Goal: Transaction & Acquisition: Purchase product/service

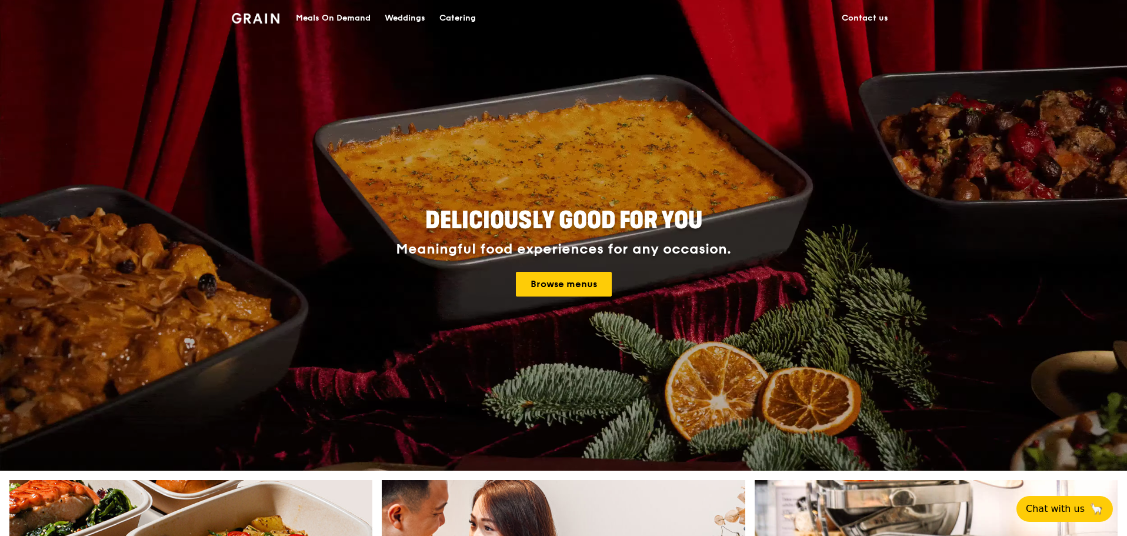
click at [472, 12] on div "Catering" at bounding box center [458, 18] width 36 height 35
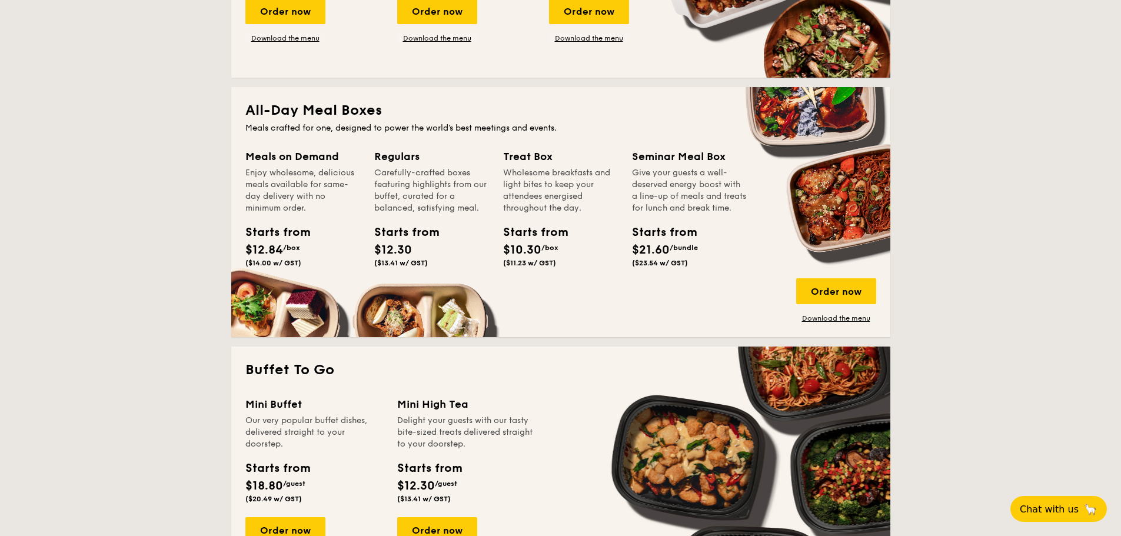
scroll to position [824, 0]
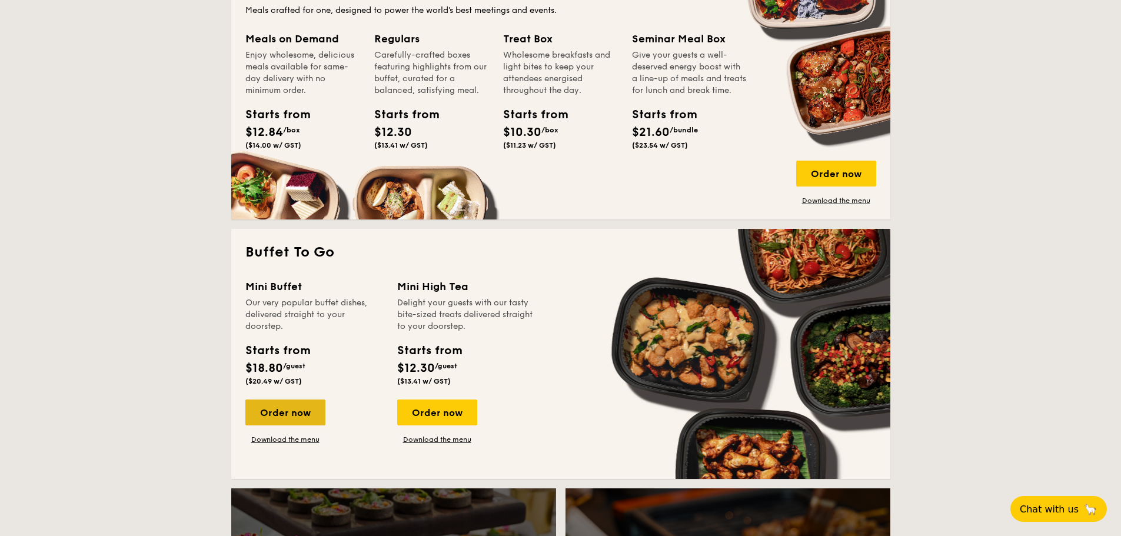
click at [298, 418] on div "Order now" at bounding box center [285, 413] width 80 height 26
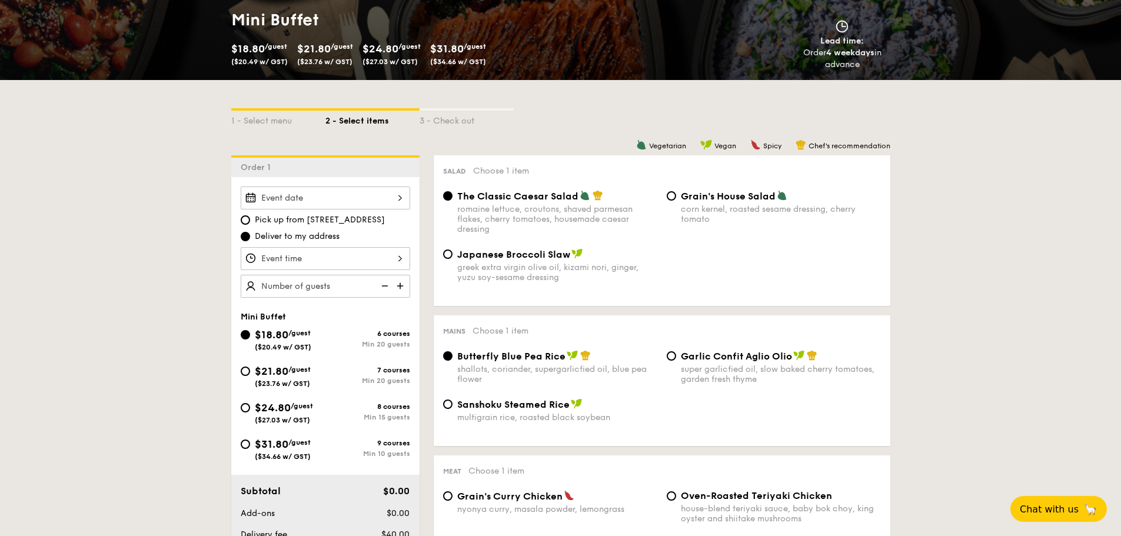
scroll to position [235, 0]
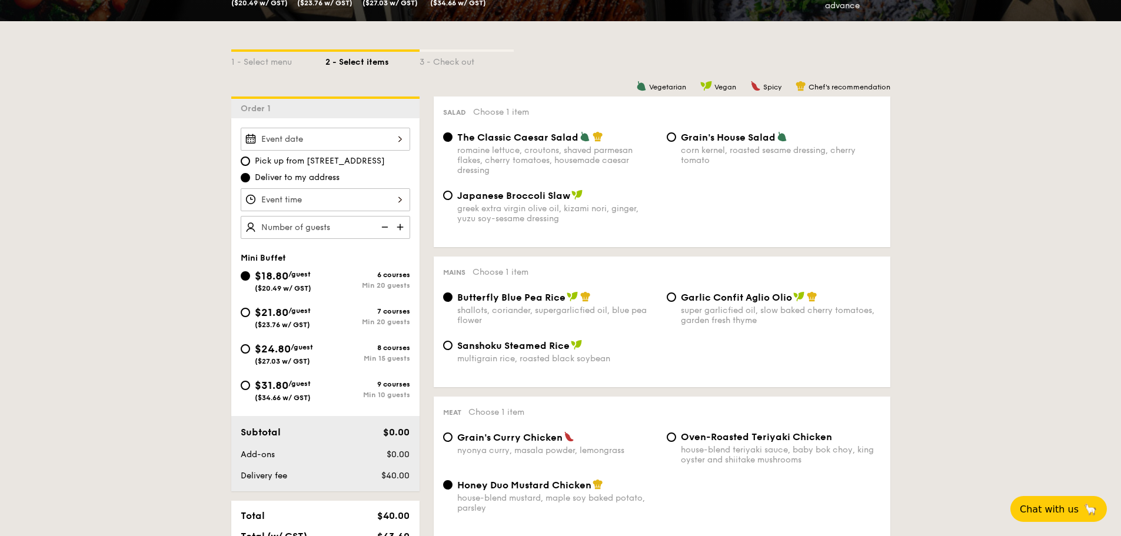
click at [291, 361] on span "($27.03 w/ GST)" at bounding box center [282, 361] width 55 height 8
click at [250, 354] on input "$24.80 /guest ($27.03 w/ GST) 8 courses Min 15 guests" at bounding box center [245, 348] width 9 height 9
radio input "true"
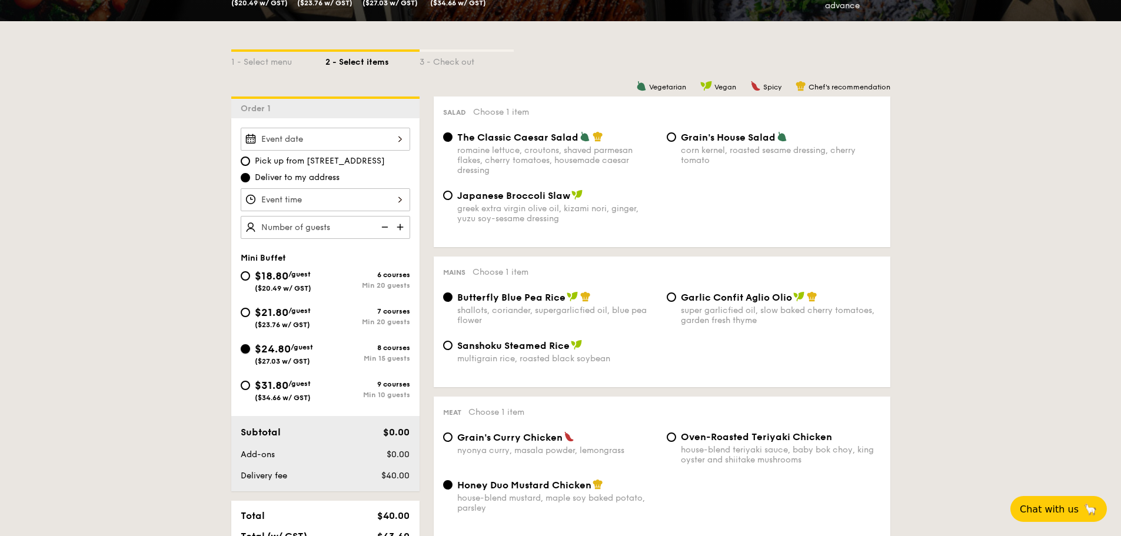
radio input "false"
radio input "true"
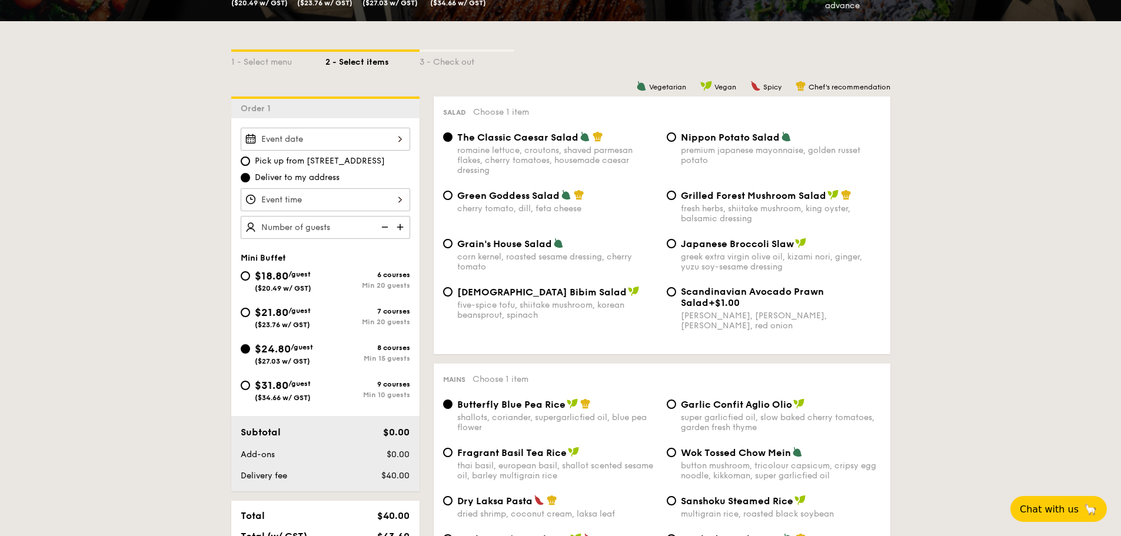
click at [695, 144] on div "Nippon Potato Salad premium japanese mayonnaise, golden russet potato" at bounding box center [781, 148] width 200 height 34
click at [676, 142] on input "Nippon Potato Salad premium japanese mayonnaise, golden russet potato" at bounding box center [671, 136] width 9 height 9
radio input "true"
click at [364, 142] on div at bounding box center [325, 139] width 169 height 23
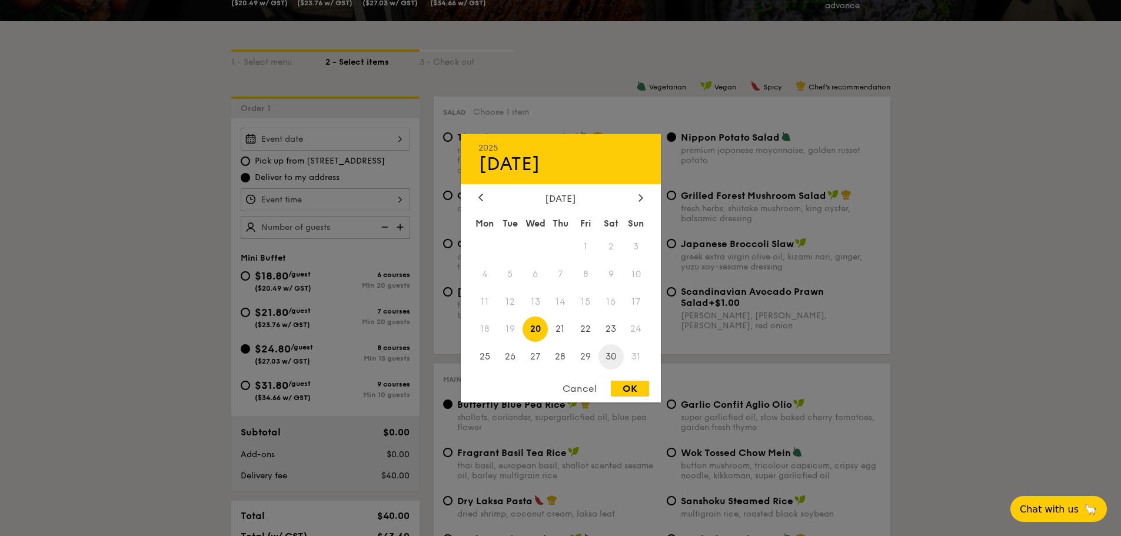
click at [613, 356] on span "30" at bounding box center [610, 356] width 25 height 25
click at [630, 392] on div "OK" at bounding box center [630, 389] width 38 height 16
type input "Aug 30, 2025"
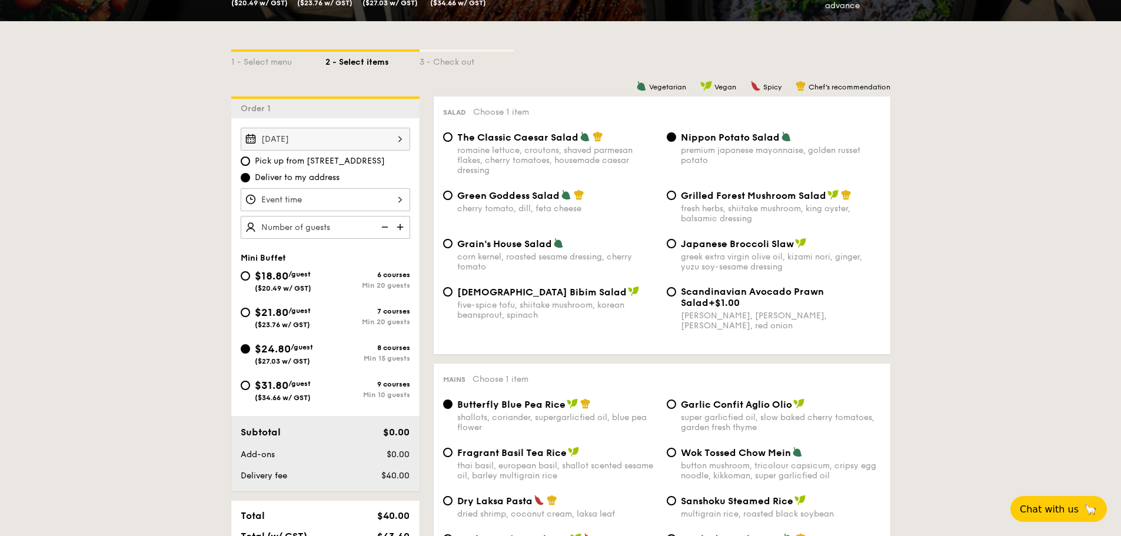
click at [373, 202] on div at bounding box center [325, 199] width 169 height 23
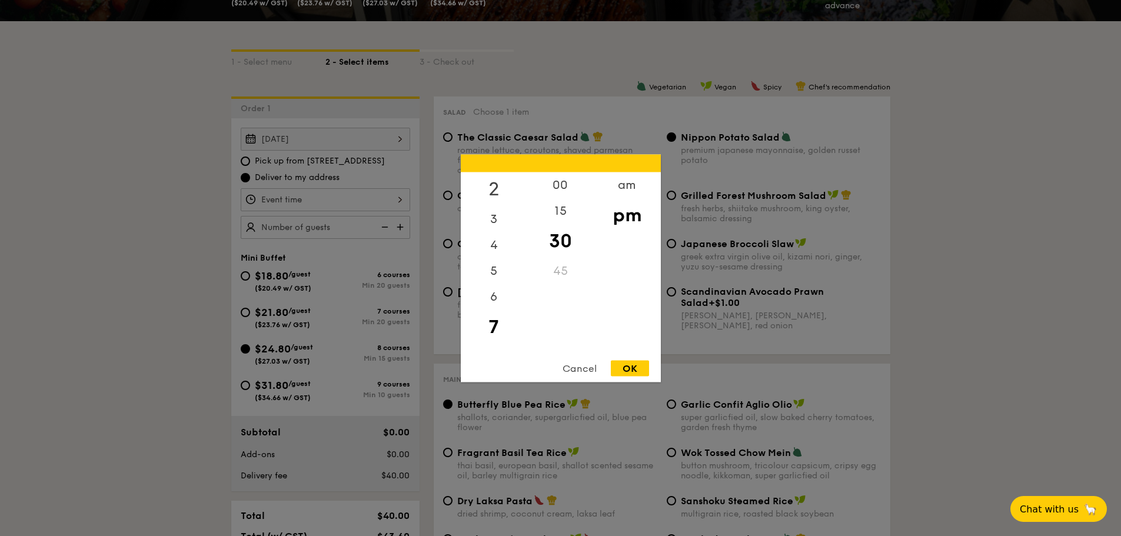
scroll to position [0, 0]
click at [494, 191] on div "12" at bounding box center [494, 189] width 66 height 34
click at [625, 362] on div "OK" at bounding box center [630, 368] width 38 height 16
type input "12:30PM"
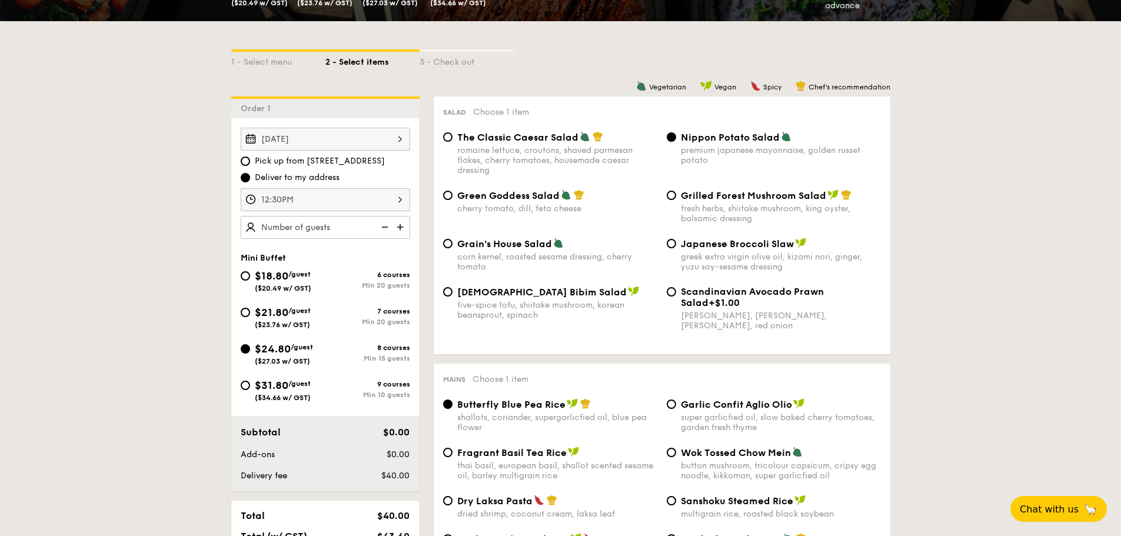
click at [394, 228] on img at bounding box center [401, 227] width 18 height 22
type input "15 guests"
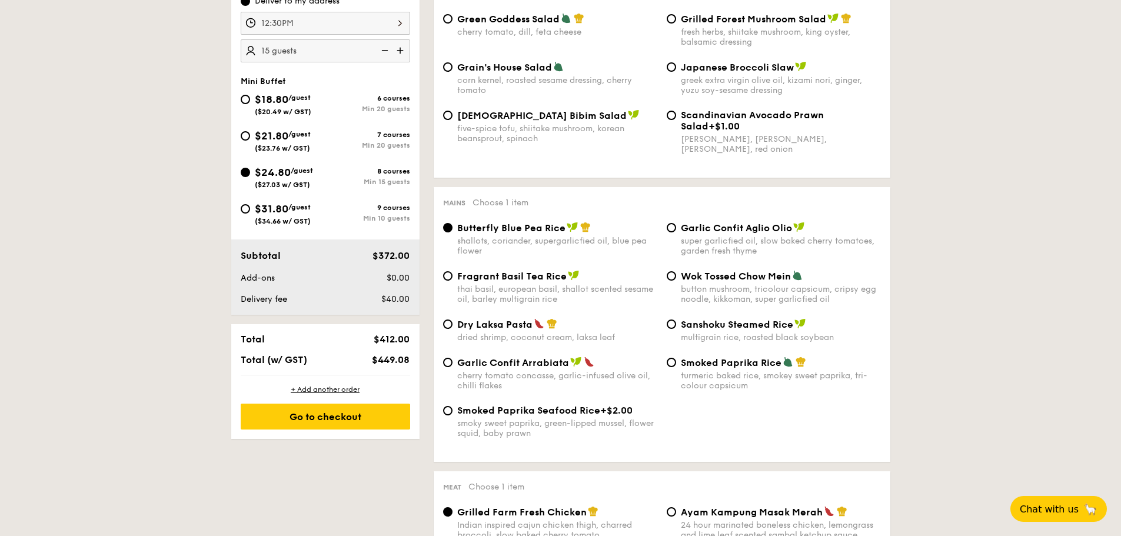
scroll to position [471, 0]
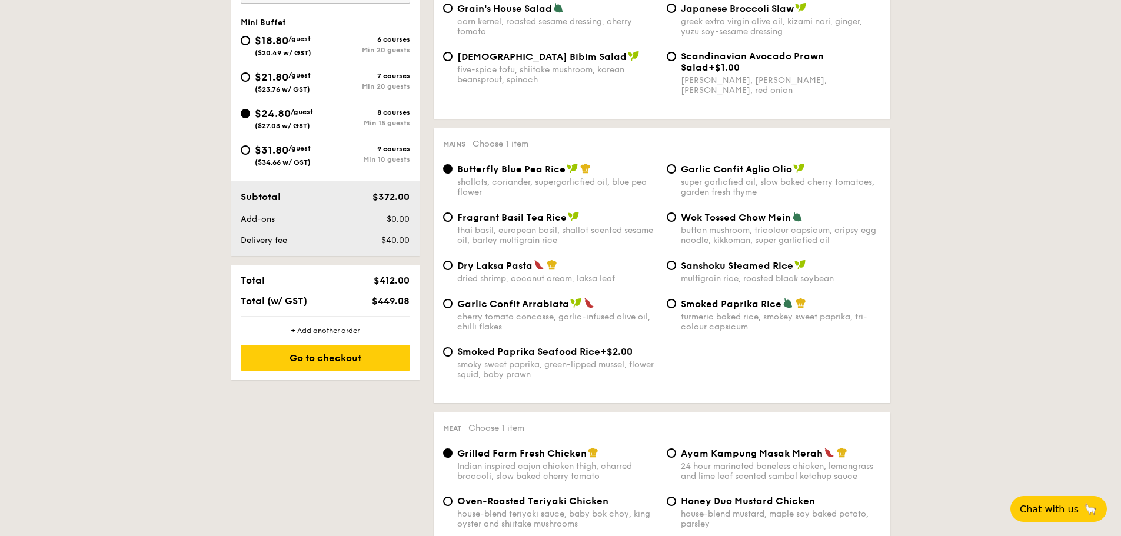
click at [497, 272] on div "Dry Laksa Pasta dried shrimp, coconut cream, laksa leaf" at bounding box center [557, 271] width 200 height 24
click at [452, 270] on input "Dry Laksa Pasta dried shrimp, coconut cream, laksa leaf" at bounding box center [447, 265] width 9 height 9
radio input "true"
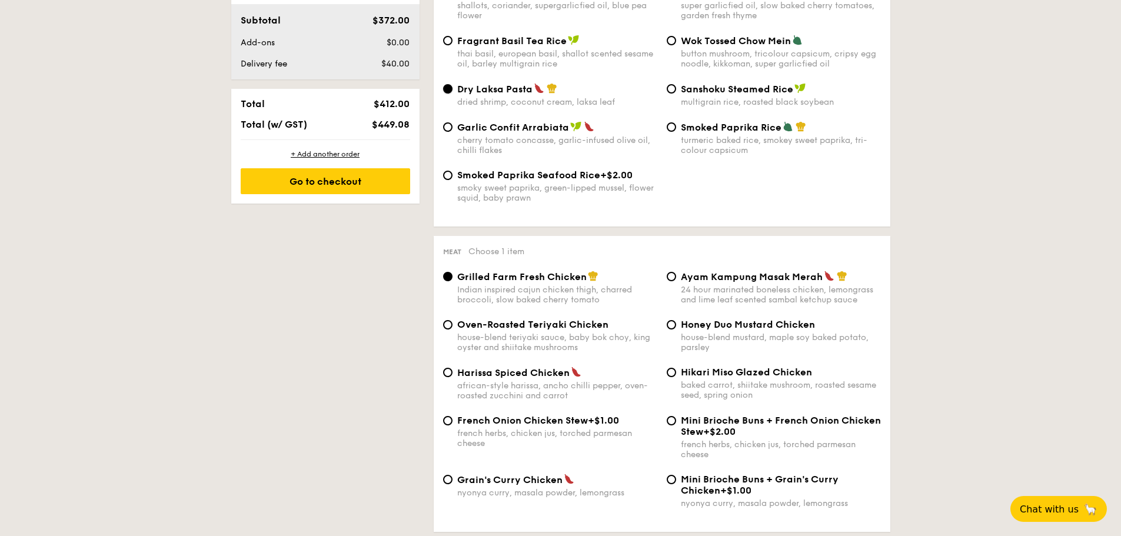
scroll to position [765, 0]
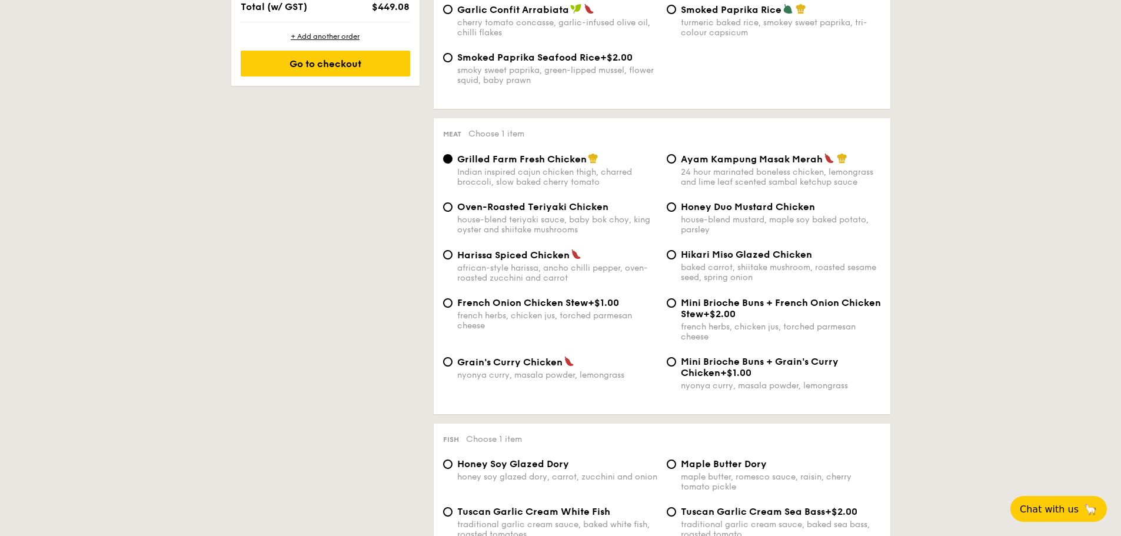
click at [743, 363] on span "Mini Brioche Buns + Grain's Curry Chicken" at bounding box center [760, 367] width 158 height 22
click at [676, 363] on input "Mini Brioche Buns + Grain's Curry Chicken +$1.00 nyonya curry, masala powder, l…" at bounding box center [671, 361] width 9 height 9
radio input "true"
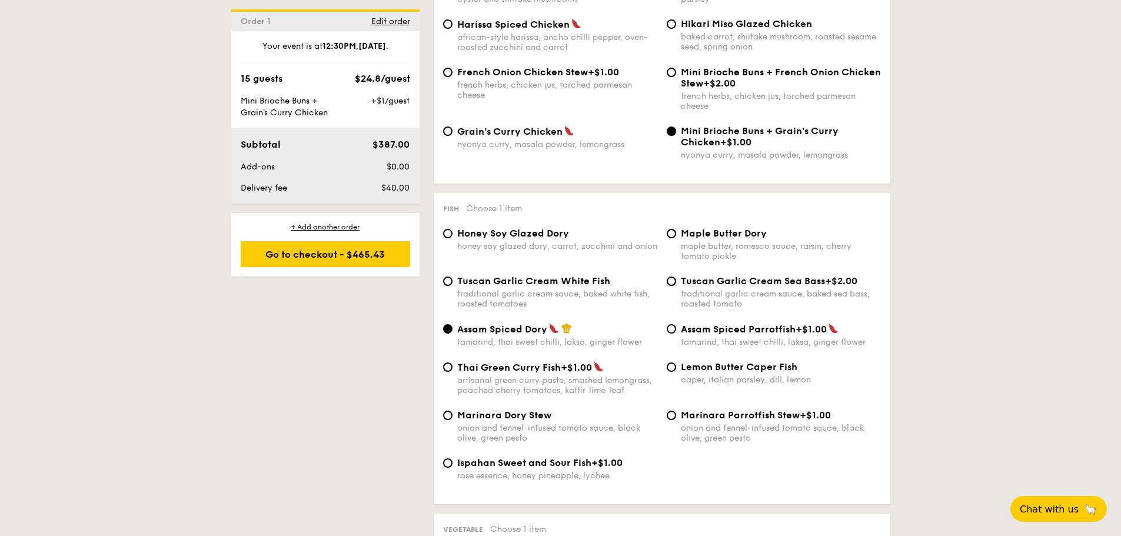
scroll to position [1054, 0]
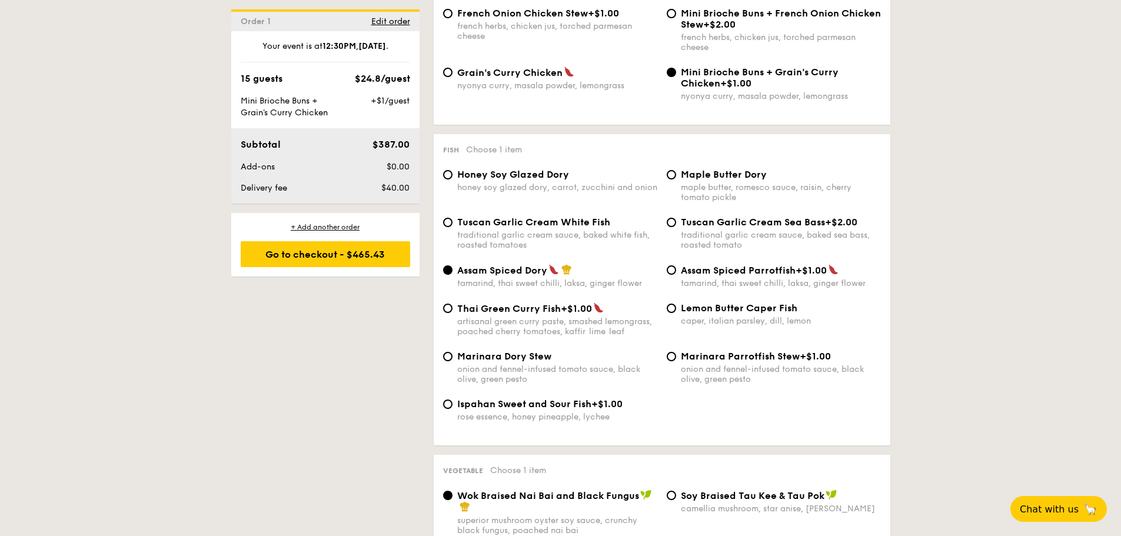
click at [725, 316] on div "caper, italian parsley, dill, lemon" at bounding box center [781, 321] width 200 height 10
click at [676, 313] on input "Lemon Butter Caper Fish caper, italian parsley, dill, lemon" at bounding box center [671, 308] width 9 height 9
radio input "true"
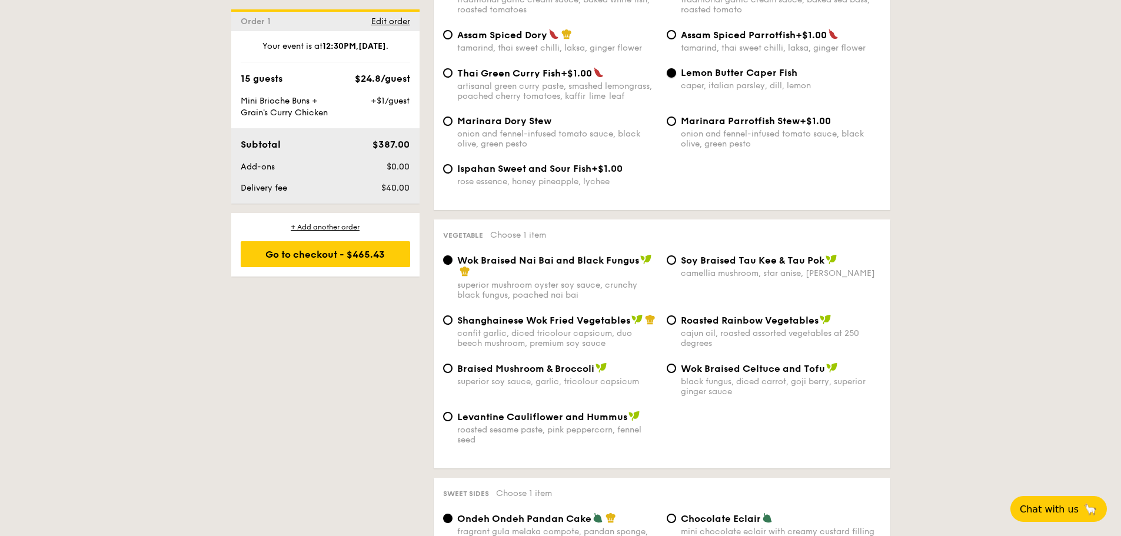
scroll to position [1349, 0]
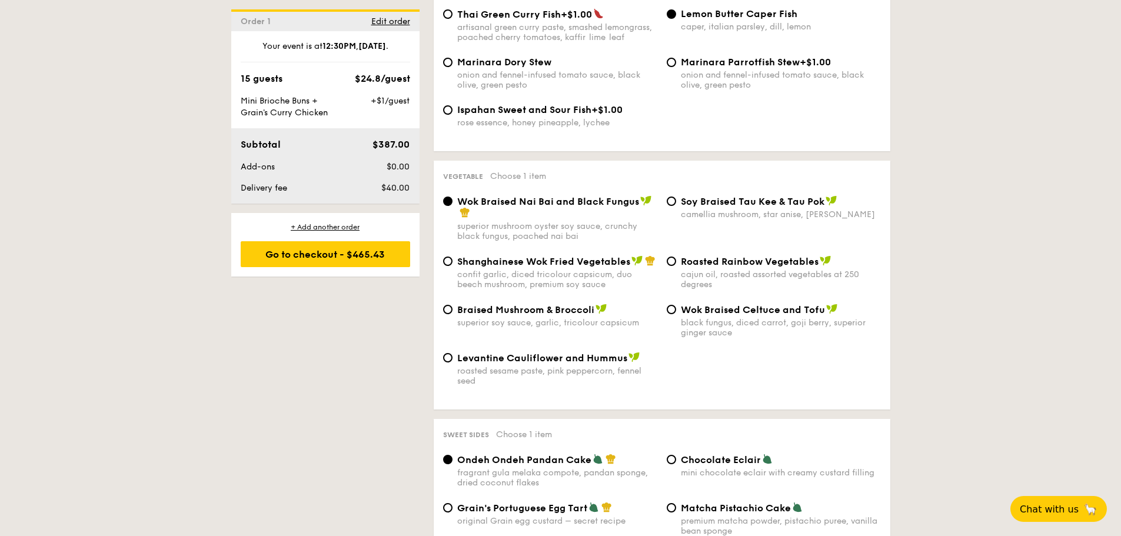
click at [793, 317] on div "Wok Braised Celtuce and Tofu black fungus, diced carrot, goji berry, superior g…" at bounding box center [781, 321] width 200 height 34
click at [676, 314] on input "Wok Braised Celtuce and Tofu black fungus, diced carrot, goji berry, superior g…" at bounding box center [671, 309] width 9 height 9
radio input "true"
drag, startPoint x: 620, startPoint y: 371, endPoint x: 660, endPoint y: 372, distance: 40.6
click at [660, 372] on div "Levantine Cauliflower and Hummus roasted sesame paste, pink peppercorn, fennel …" at bounding box center [550, 369] width 224 height 34
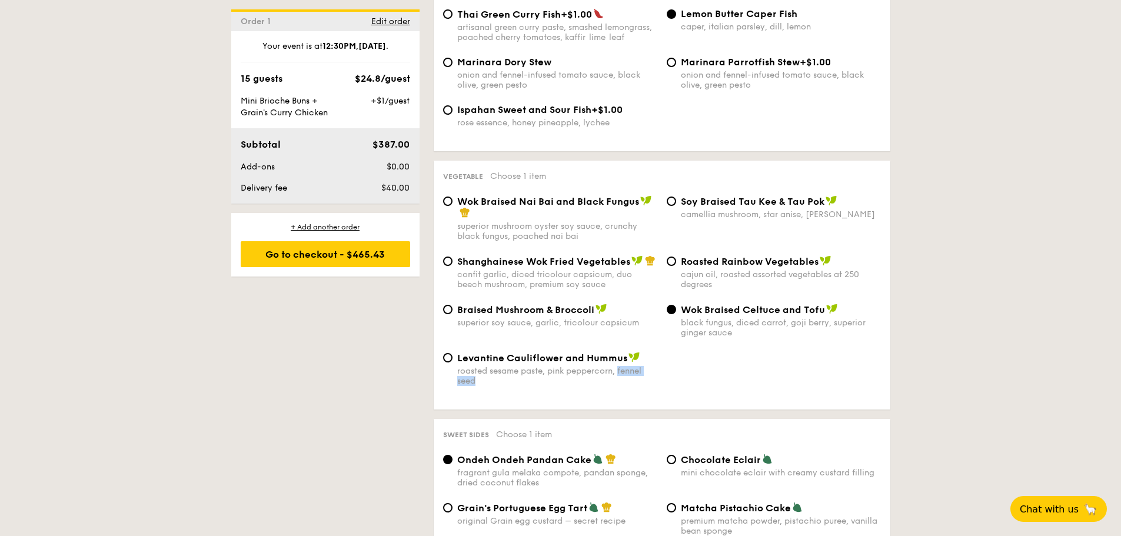
copy div "fennel seed"
click at [722, 366] on div "Levantine Cauliflower and Hummus roasted sesame paste, pink peppercorn, fennel …" at bounding box center [661, 376] width 447 height 48
drag, startPoint x: 549, startPoint y: 374, endPoint x: 614, endPoint y: 373, distance: 64.7
click at [614, 373] on div "roasted sesame paste, pink peppercorn, fennel seed" at bounding box center [557, 376] width 200 height 20
copy div "pink peppercorn"
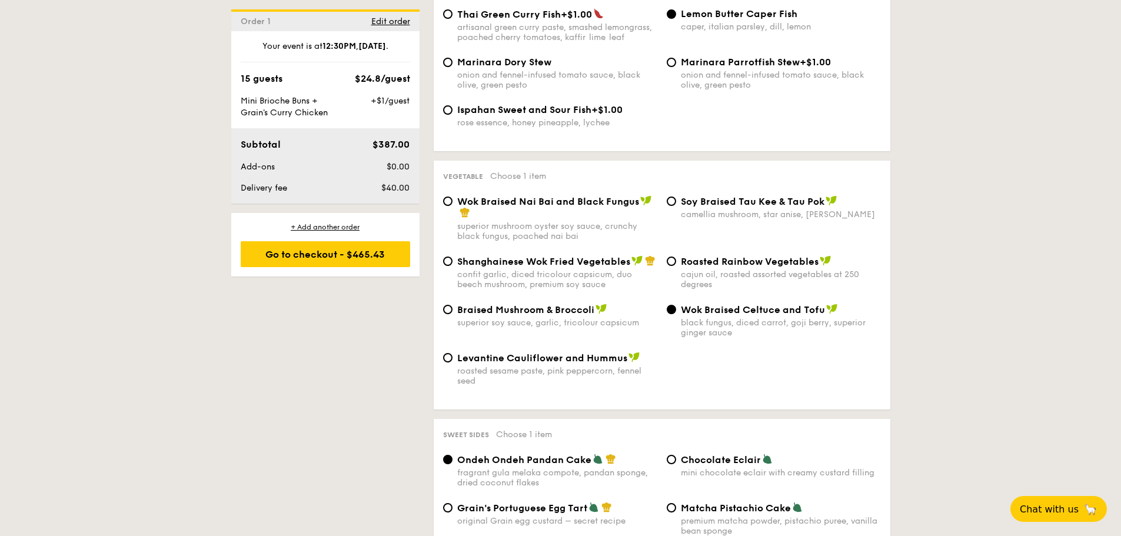
click at [477, 362] on span "Levantine Cauliflower and Hummus" at bounding box center [542, 357] width 170 height 11
click at [452, 362] on input "Levantine Cauliflower and Hummus roasted sesame paste, pink peppercorn, fennel …" at bounding box center [447, 357] width 9 height 9
radio input "true"
click at [708, 268] on div "Roasted Rainbow Vegetables cajun oil, roasted assorted vegetables at 250 degrees" at bounding box center [781, 272] width 200 height 34
click at [676, 266] on input "Roasted Rainbow Vegetables cajun oil, roasted assorted vegetables at 250 degrees" at bounding box center [671, 261] width 9 height 9
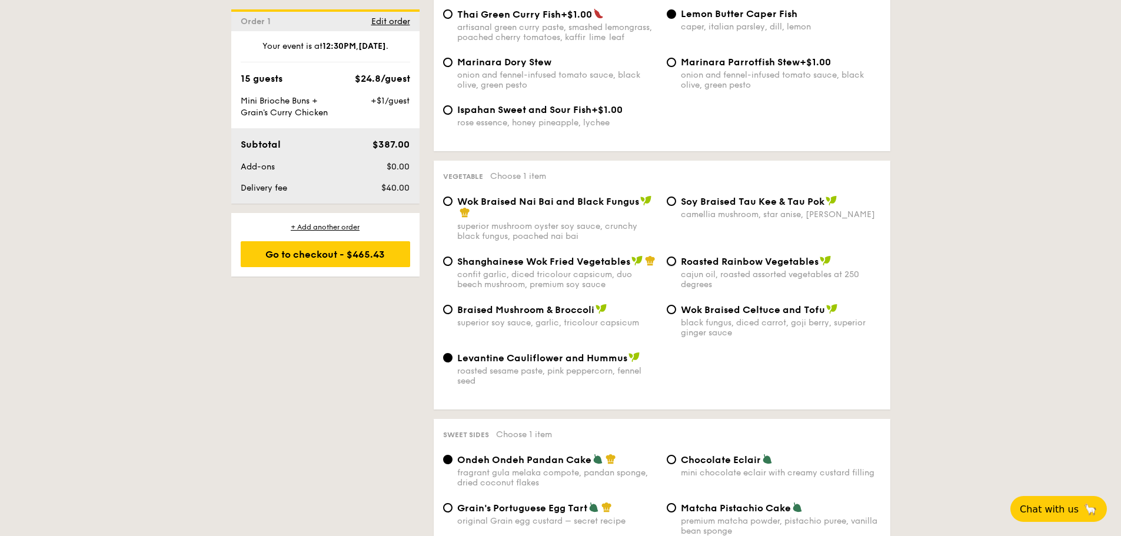
radio input "true"
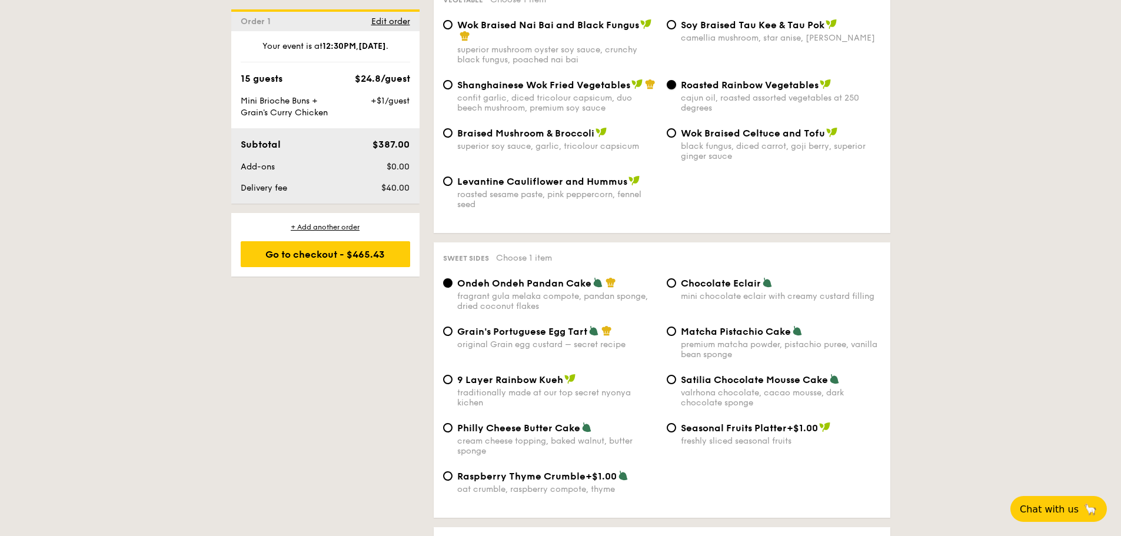
scroll to position [1584, 0]
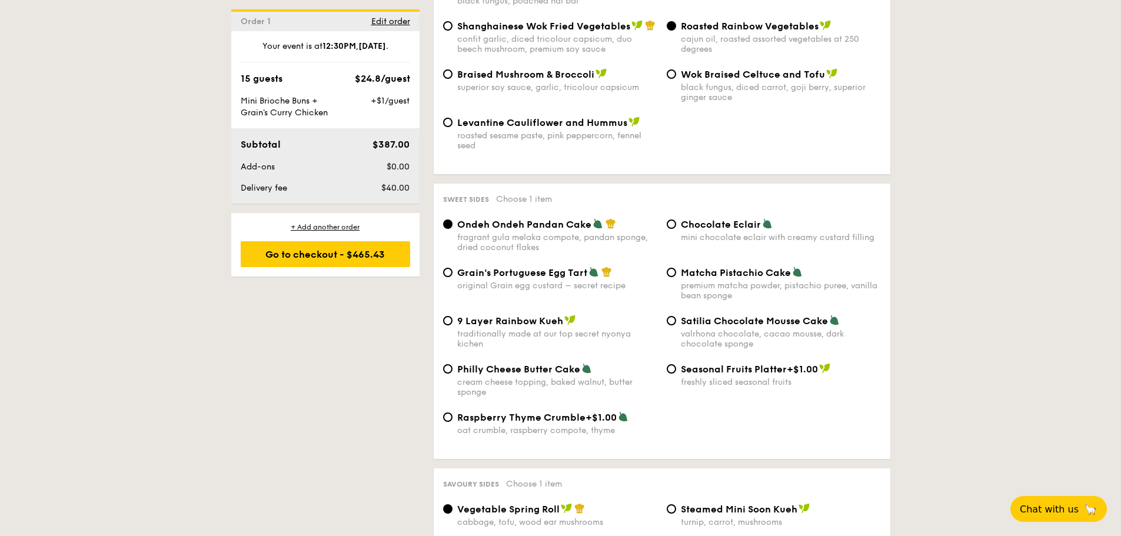
click at [740, 224] on span "Chocolate Eclair" at bounding box center [721, 224] width 80 height 11
click at [676, 224] on input "Chocolate Eclair mini chocolate eclair with creamy custard filling" at bounding box center [671, 223] width 9 height 9
radio input "true"
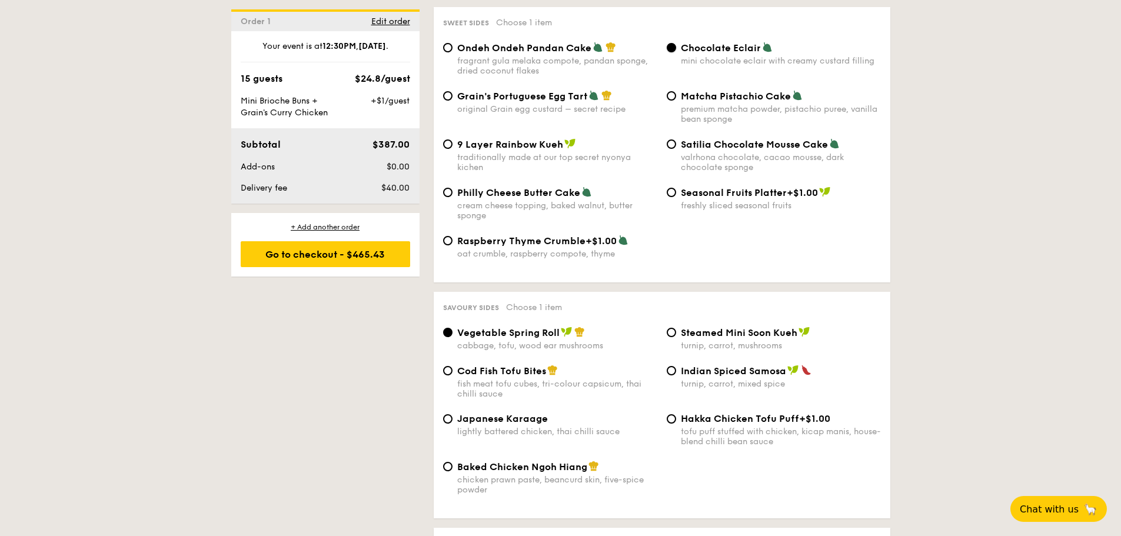
scroll to position [1937, 0]
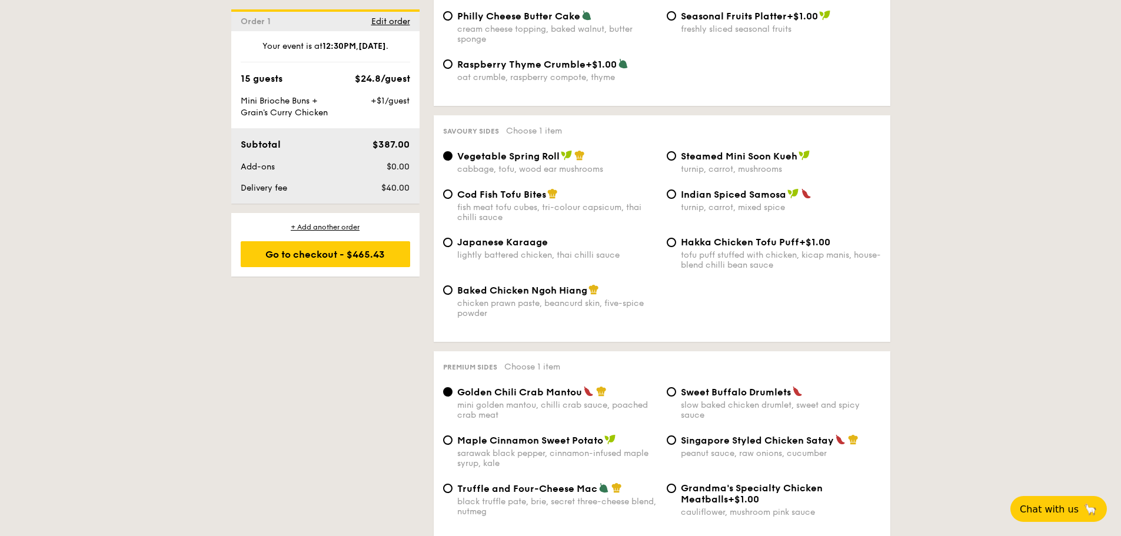
click at [571, 305] on div "chicken prawn paste, beancurd skin, five-spice powder" at bounding box center [557, 308] width 200 height 20
click at [452, 295] on input "Baked Chicken Ngoh Hiang chicken prawn paste, beancurd skin, five-spice powder" at bounding box center [447, 289] width 9 height 9
radio input "true"
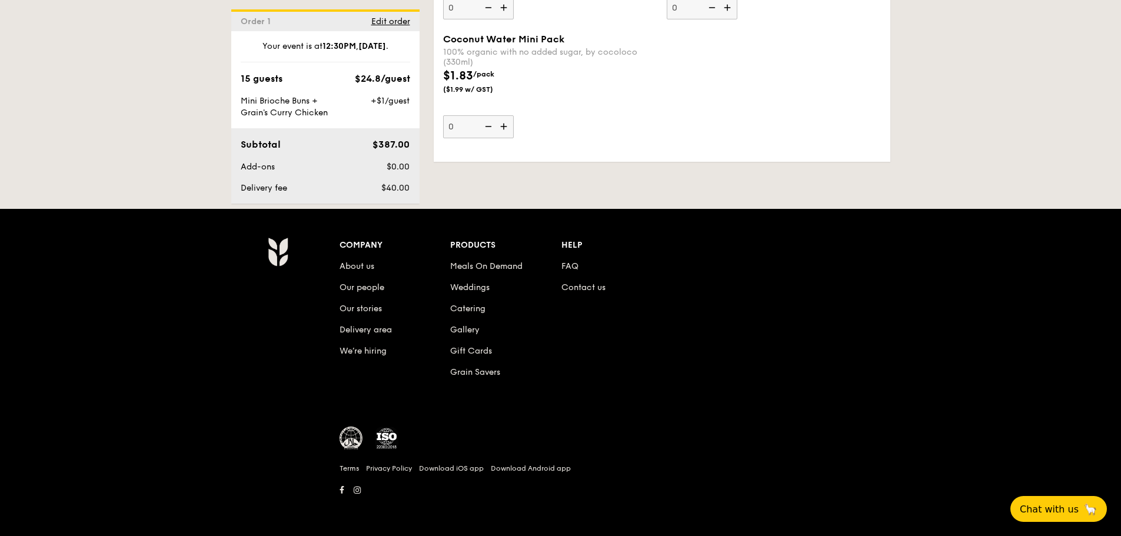
scroll to position [3512, 0]
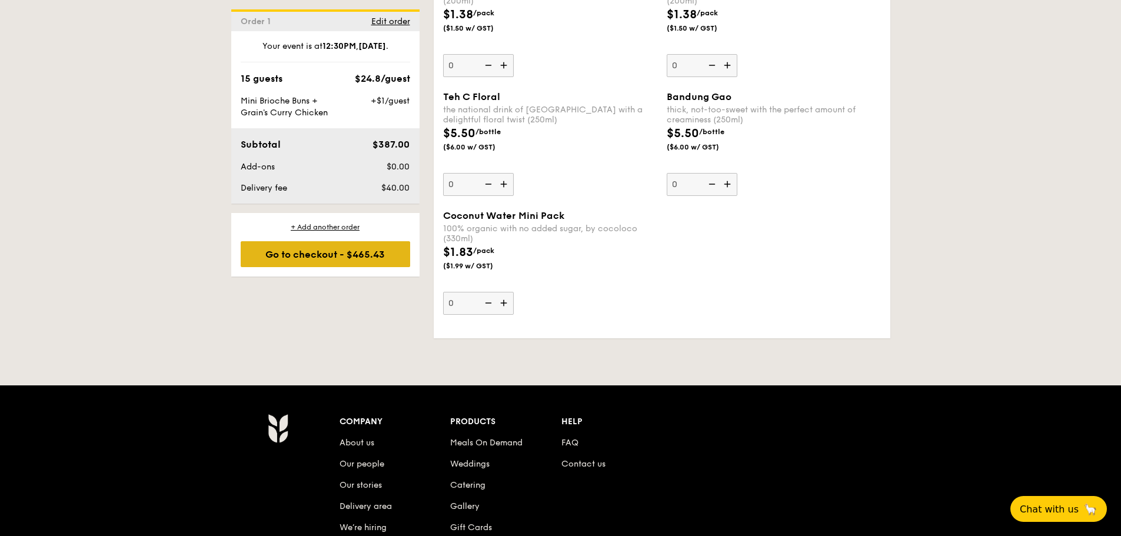
click at [354, 260] on div "Go to checkout - $465.43" at bounding box center [325, 254] width 169 height 26
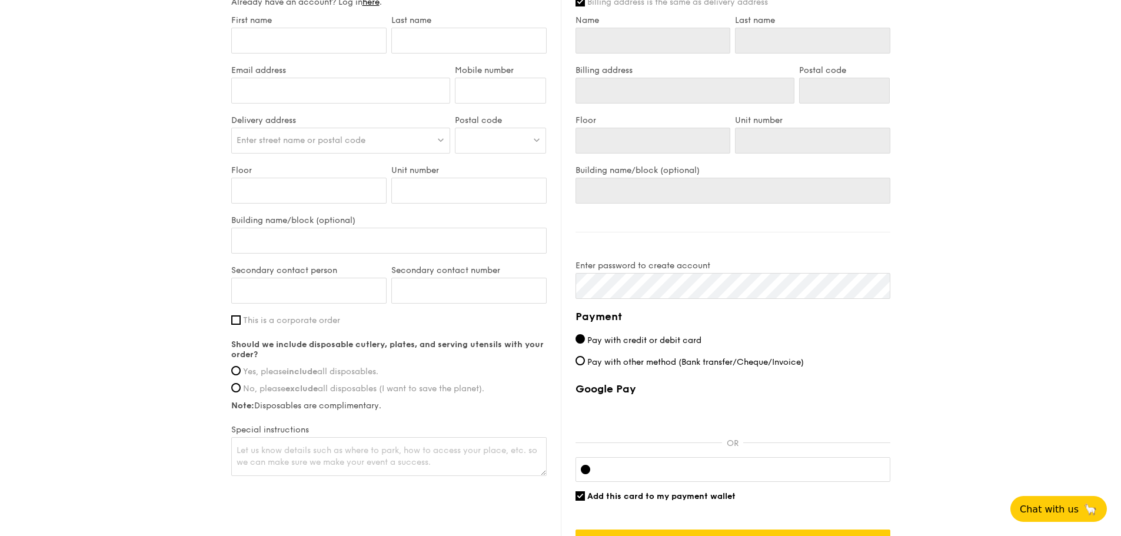
scroll to position [706, 0]
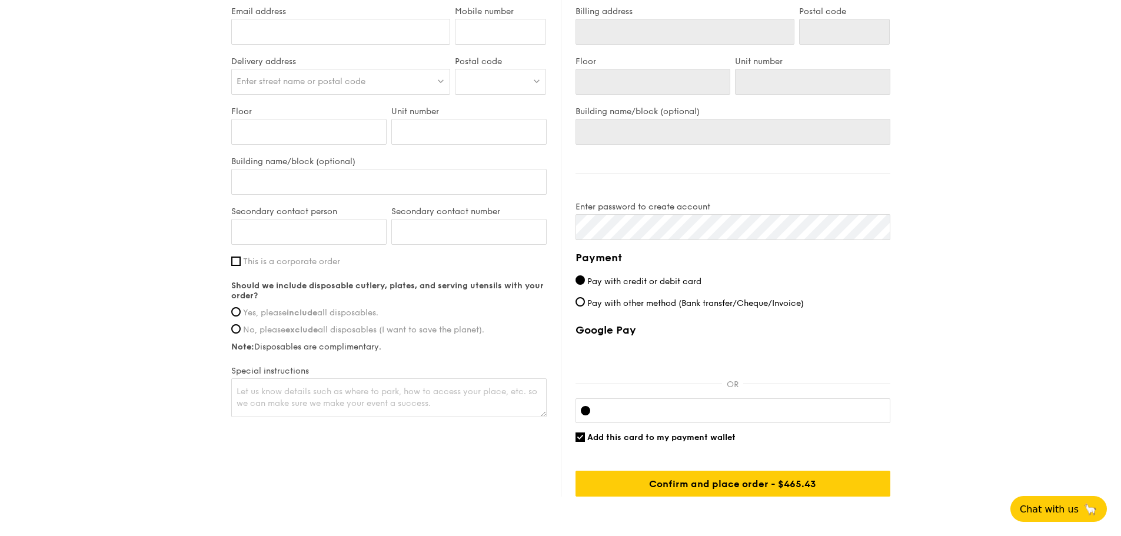
click at [637, 287] on span "Pay with credit or debit card" at bounding box center [644, 282] width 114 height 10
click at [585, 285] on input "Pay with credit or debit card" at bounding box center [579, 279] width 9 height 9
click at [669, 442] on span "Add this card to my payment wallet" at bounding box center [661, 437] width 148 height 10
click at [585, 442] on input "Add this card to my payment wallet" at bounding box center [579, 436] width 9 height 9
checkbox input "false"
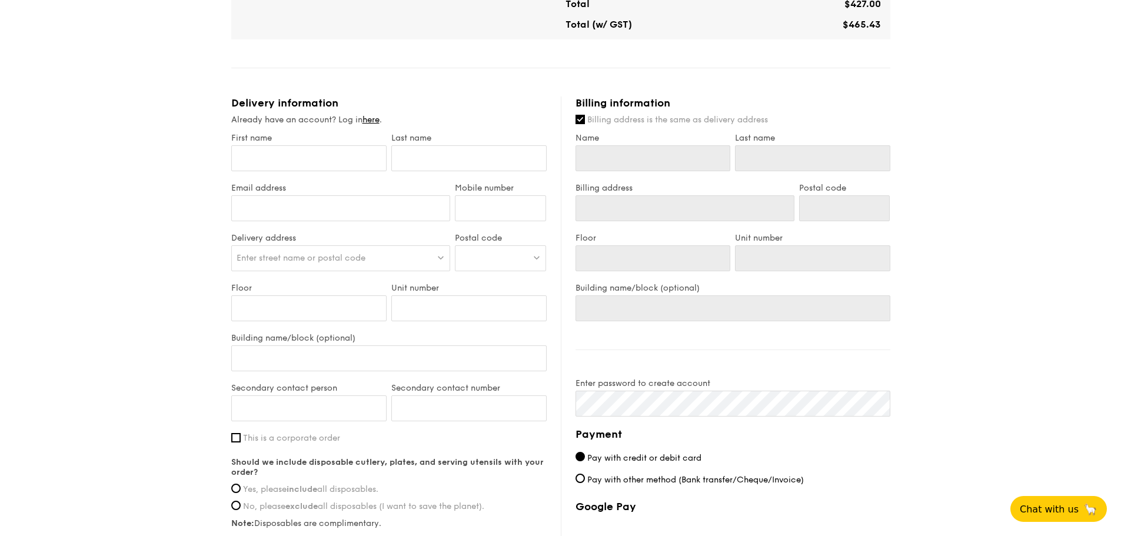
scroll to position [412, 0]
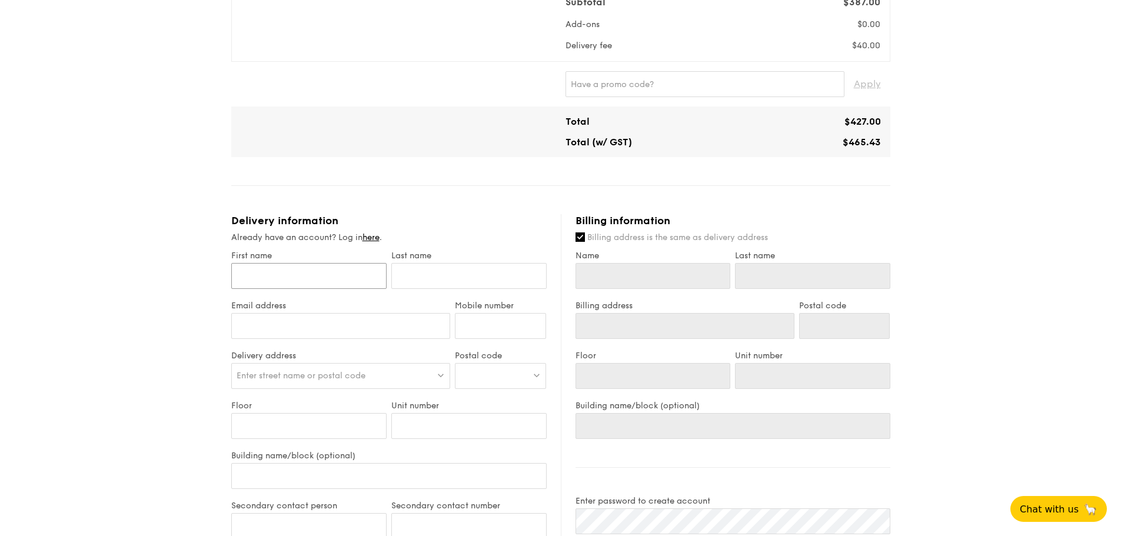
click at [297, 289] on input "First name" at bounding box center [308, 276] width 155 height 26
type input "a"
type input "A"
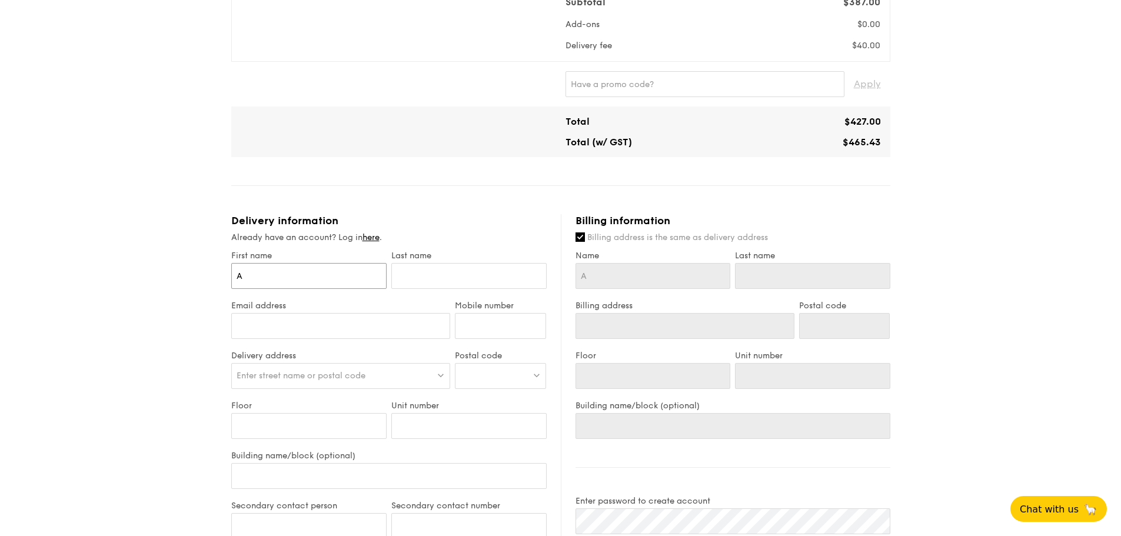
type input "Al"
type input "Ale"
type input "Alex"
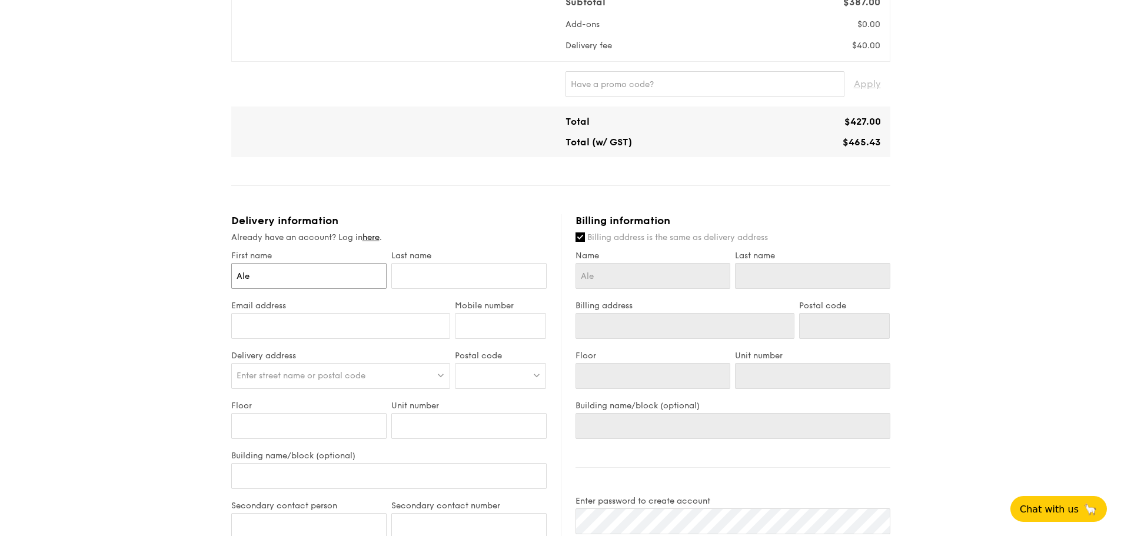
type input "Alex"
type input "Alexa"
type input "Alexan"
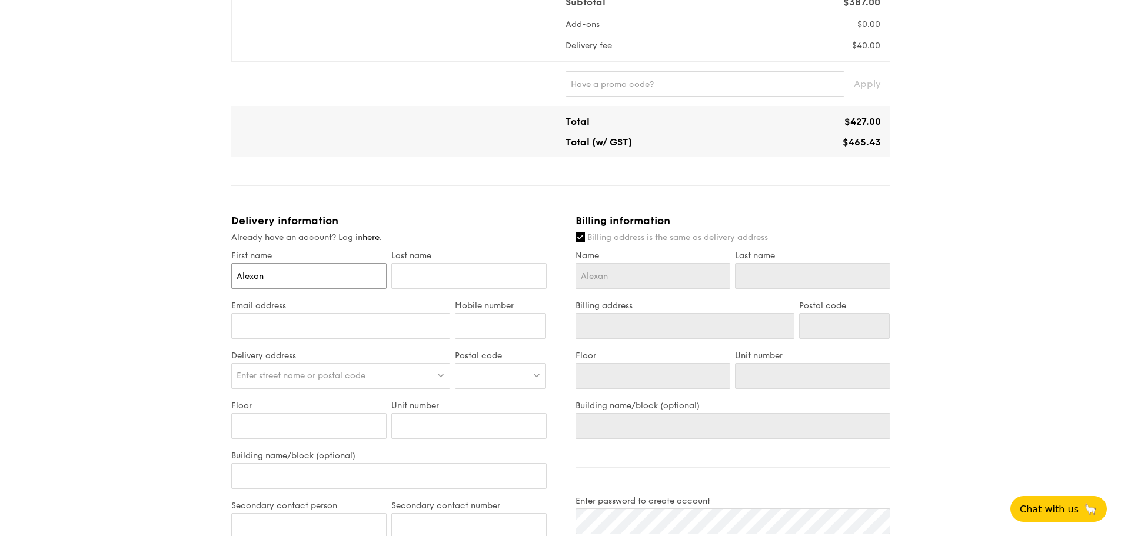
type input "Alexand"
type input "Alexande"
type input "Alexander"
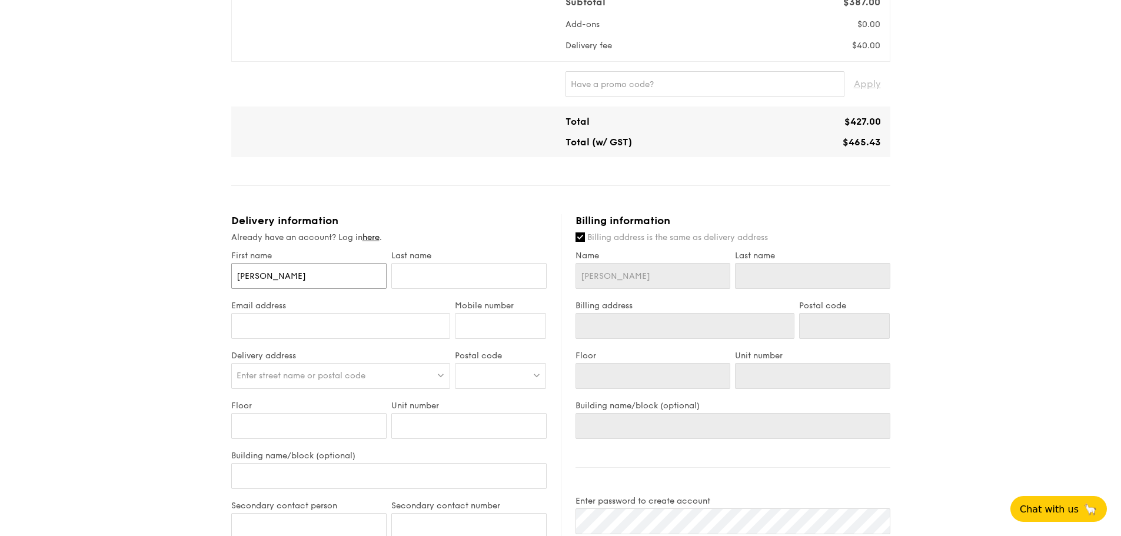
type input "Alexander"
type input "N"
type input "Ng"
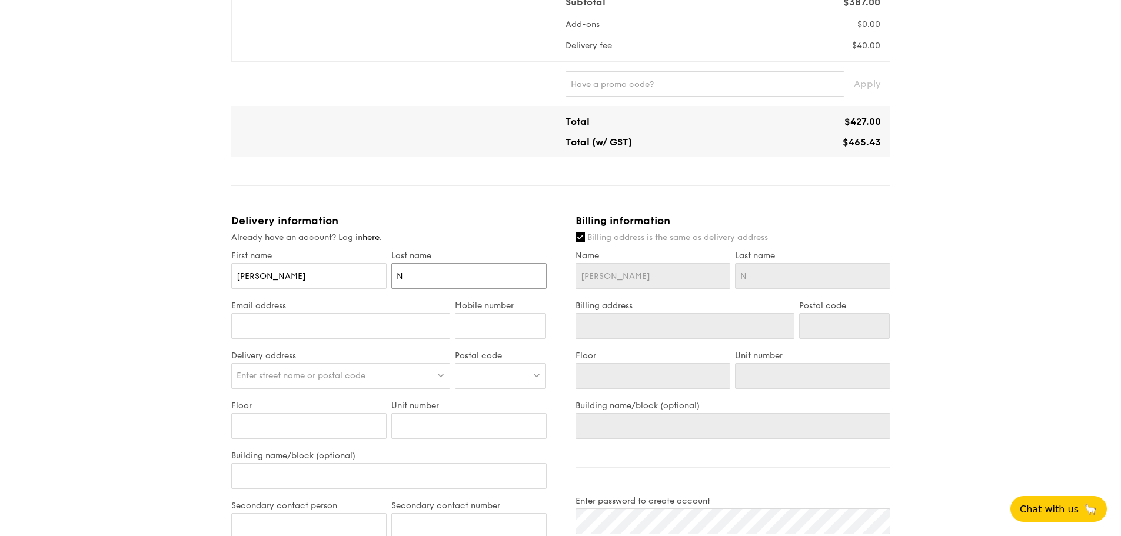
type input "Ng"
type input "mail@alexander.ng"
type input "97360117"
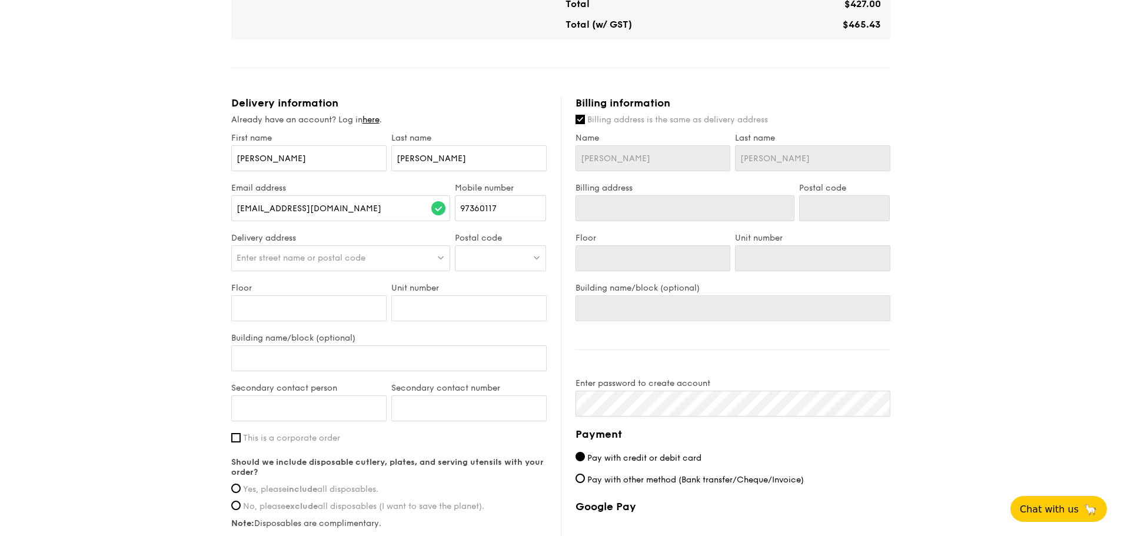
click at [410, 267] on div "Enter street name or postal code" at bounding box center [340, 258] width 219 height 26
click at [475, 267] on div at bounding box center [500, 258] width 91 height 26
type input "521610"
click at [502, 300] on div "Singapore 521610" at bounding box center [490, 289] width 61 height 24
type input "Singapore 521610"
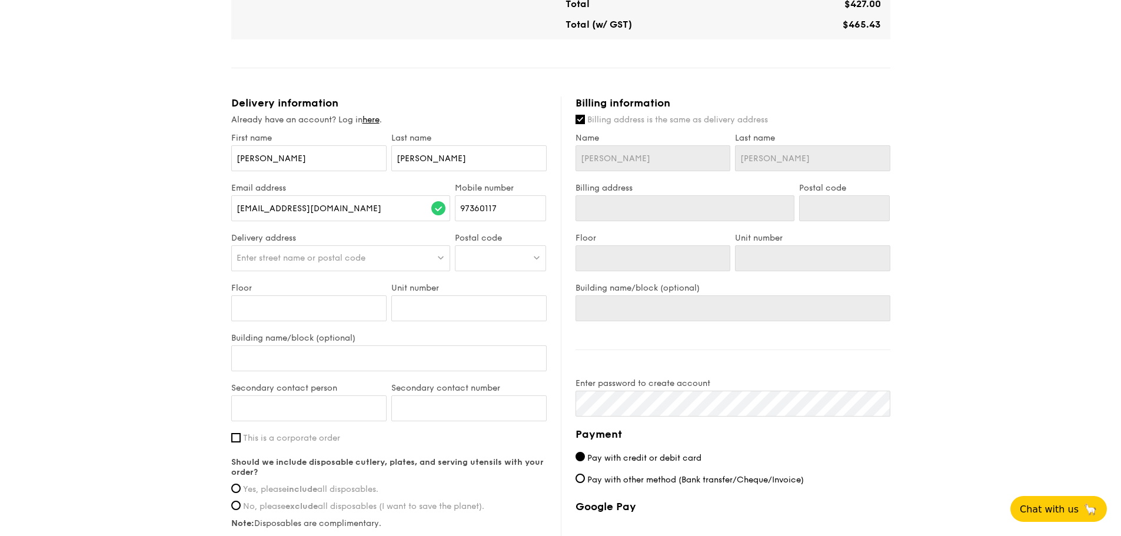
type input "521610"
click at [370, 268] on div at bounding box center [340, 258] width 219 height 26
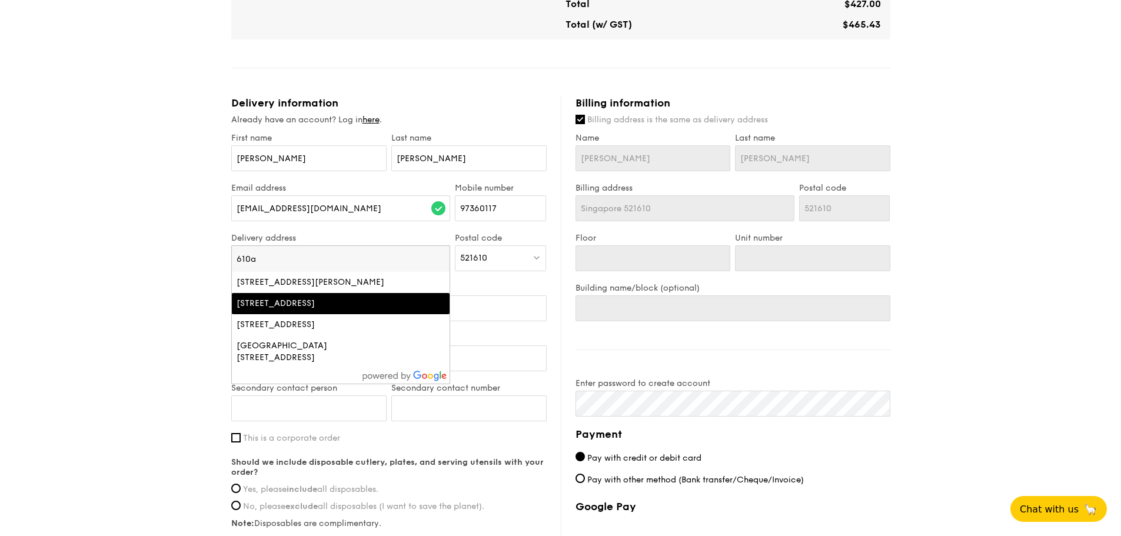
type input "610a"
click at [373, 310] on div "610 Tampines North Ave1, Singapore" at bounding box center [315, 304] width 157 height 12
type input "610 Tampines North Dr. 1, Singapore"
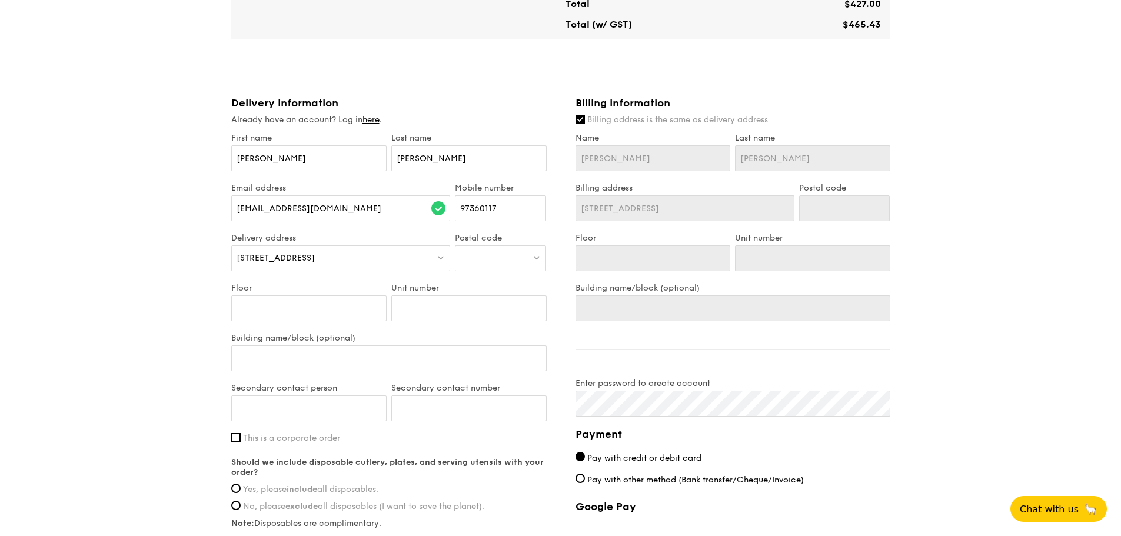
click at [528, 271] on div at bounding box center [500, 258] width 91 height 26
click at [507, 300] on div "Singapore 521610" at bounding box center [490, 289] width 61 height 24
type input "Singapore 521610"
type input "521610"
click at [384, 271] on div at bounding box center [340, 258] width 219 height 26
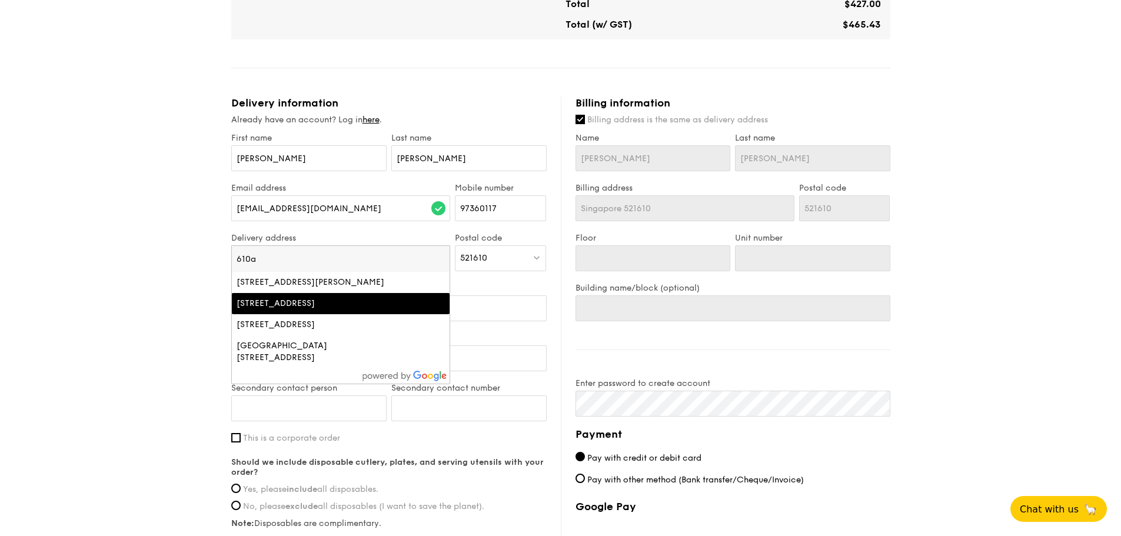
click at [371, 310] on div "610 Tampines North Ave1, Singapore" at bounding box center [315, 304] width 157 height 12
type input "610 Tampines North Dr. 1, Singapore"
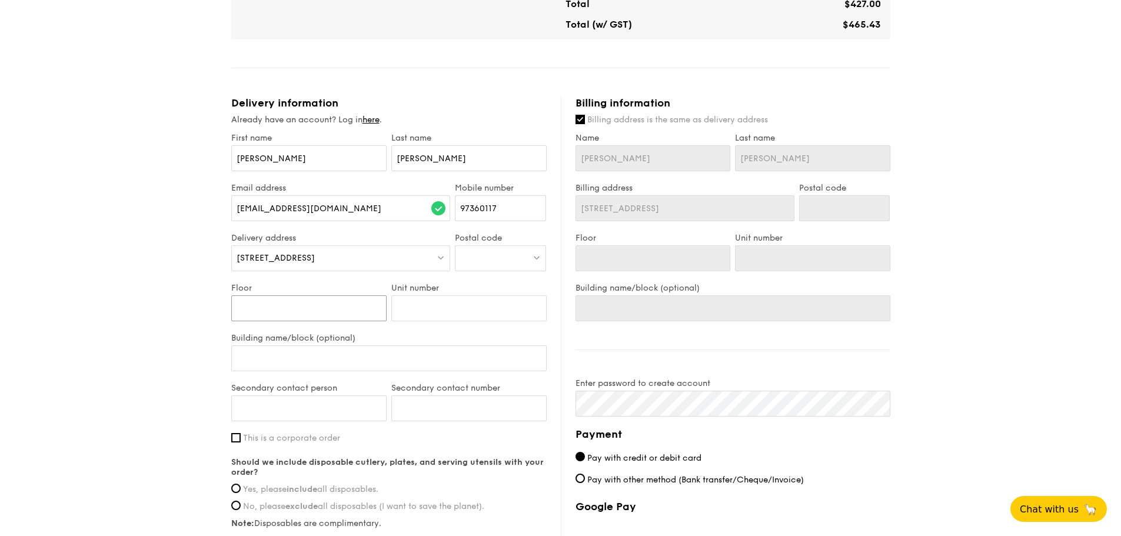
click at [371, 321] on input "Floor" at bounding box center [308, 308] width 155 height 26
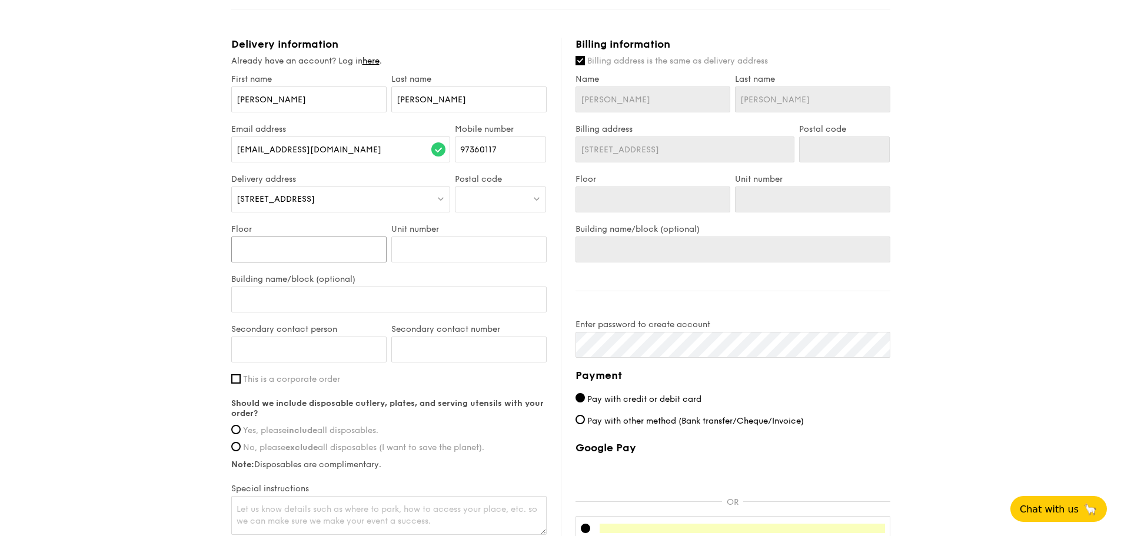
type input "1"
type input "11"
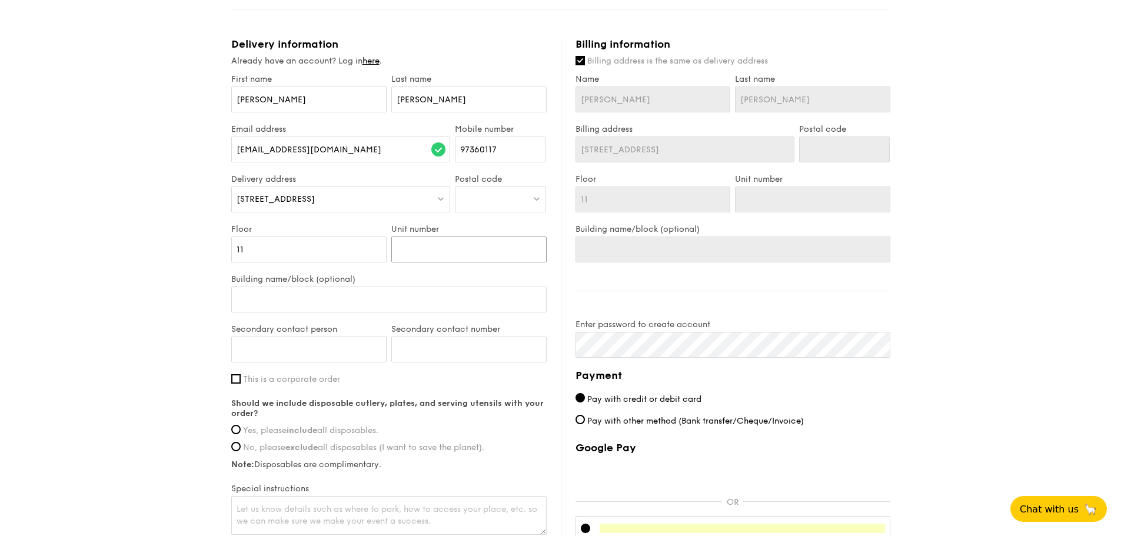
type input "4"
type input "43"
type input "436"
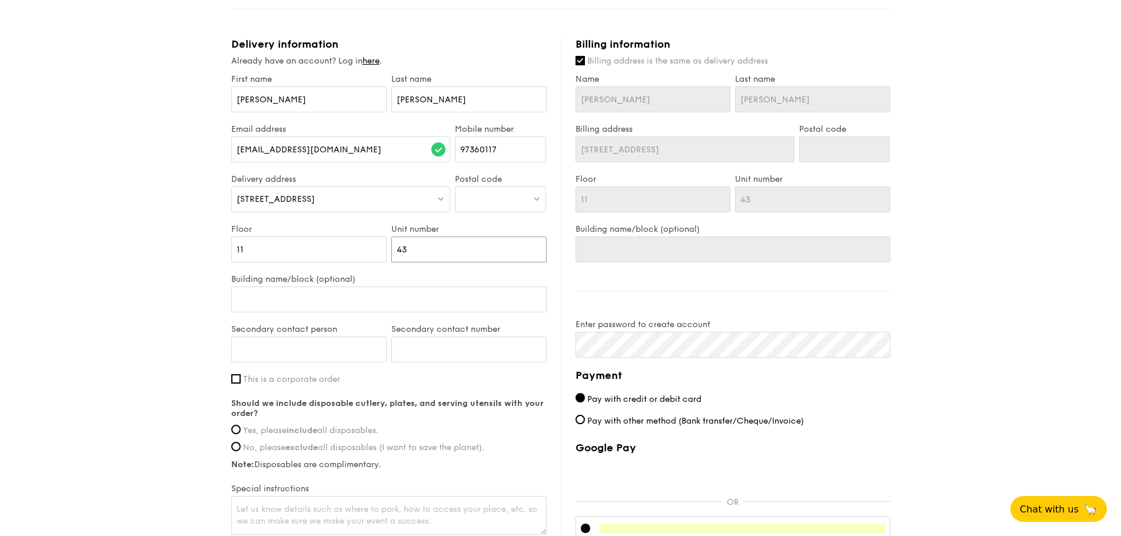
type input "436"
click at [355, 362] on input "Secondary contact person" at bounding box center [308, 350] width 155 height 26
type input "Yvonne Chang"
type input "97363117"
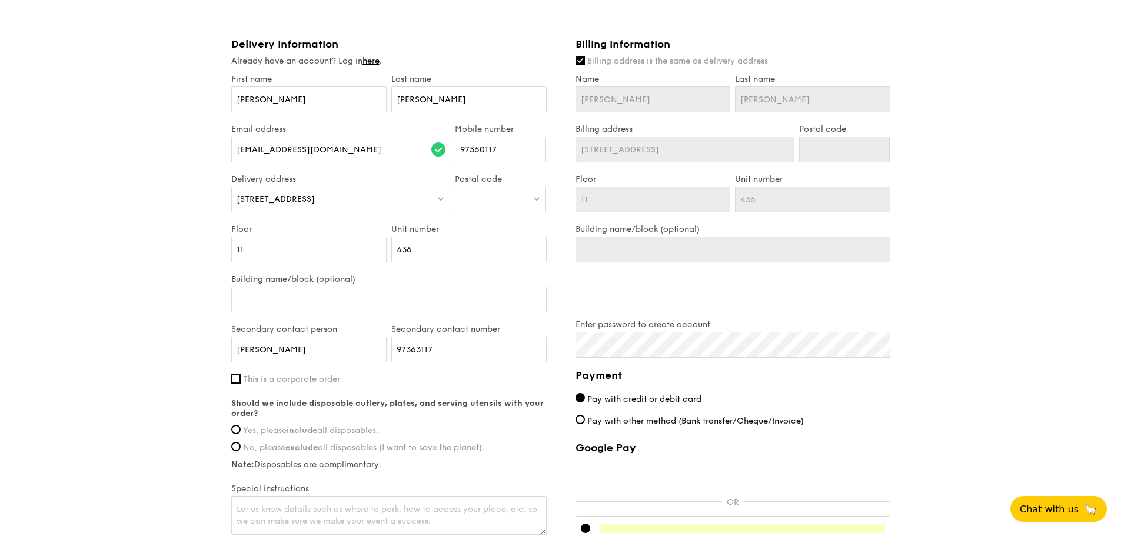
click at [315, 204] on span "610 Tampines North Dr. 1, Singapore" at bounding box center [276, 199] width 78 height 10
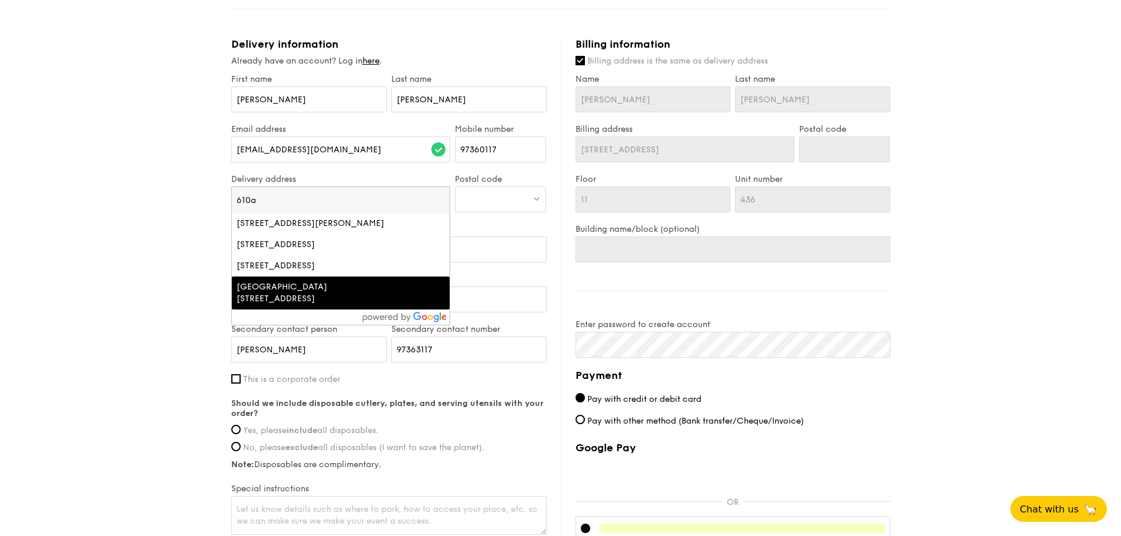
click at [390, 305] on div "Tampines North Drive 1, Block 610A HDB Tampines North, Singapore" at bounding box center [315, 293] width 157 height 24
type input "610A Tampines North Dr. 1"
type input "521610"
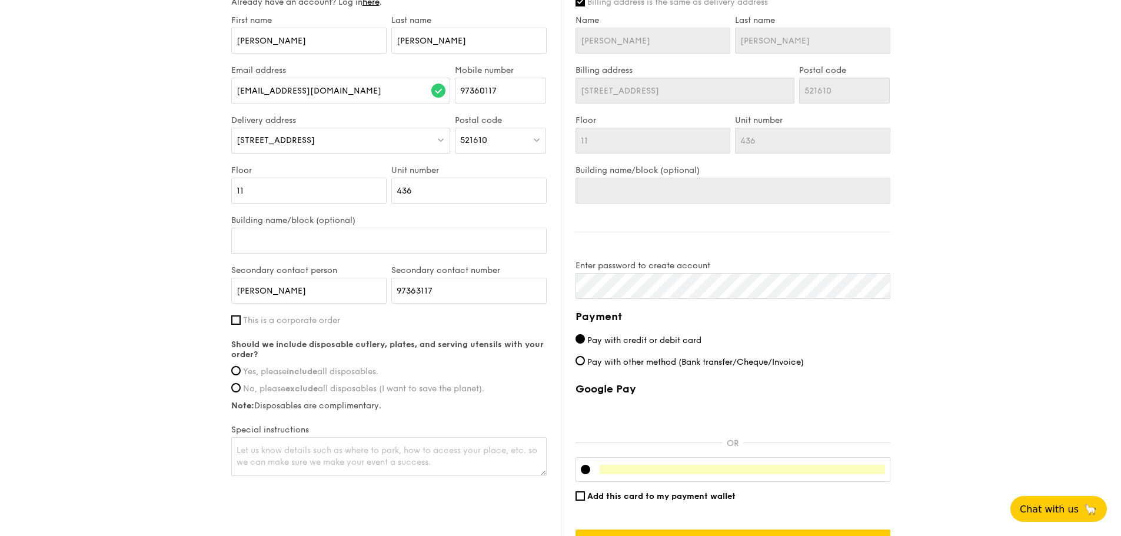
scroll to position [706, 0]
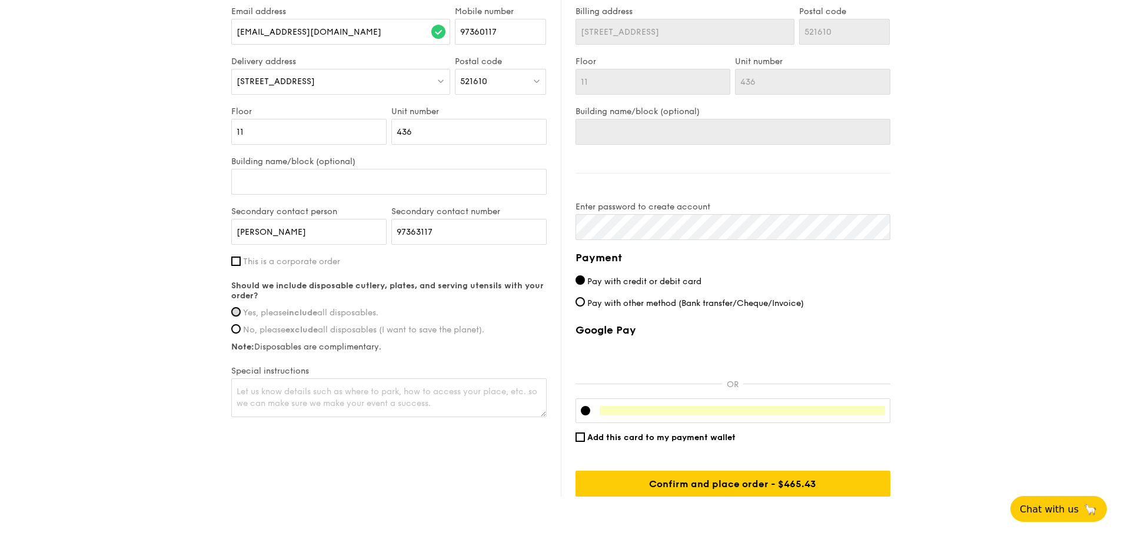
click at [231, 317] on input "Yes, please include all disposables." at bounding box center [235, 311] width 9 height 9
radio input "true"
click at [444, 417] on textarea at bounding box center [388, 397] width 315 height 39
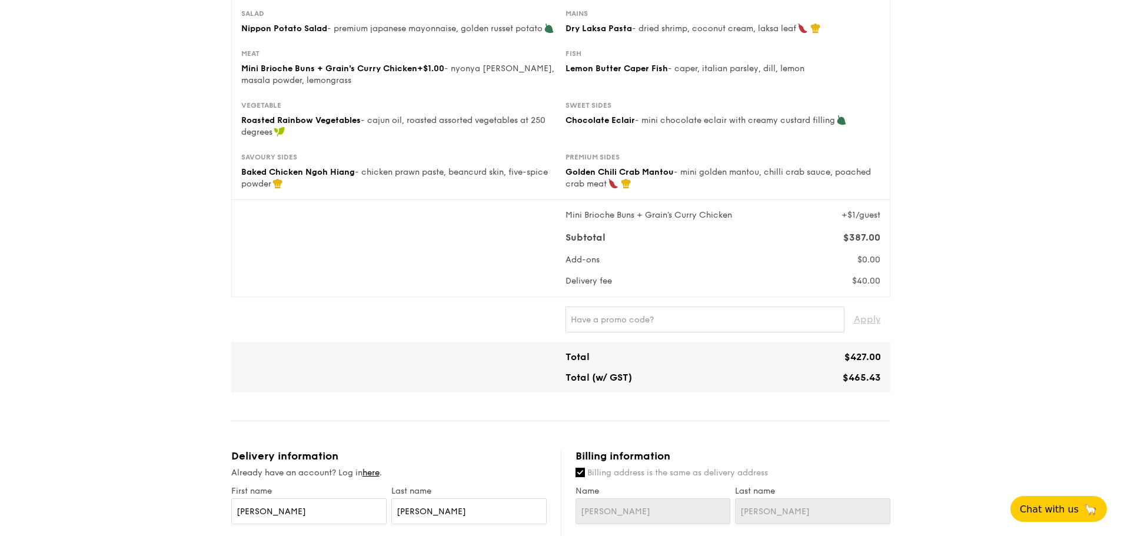
scroll to position [118, 0]
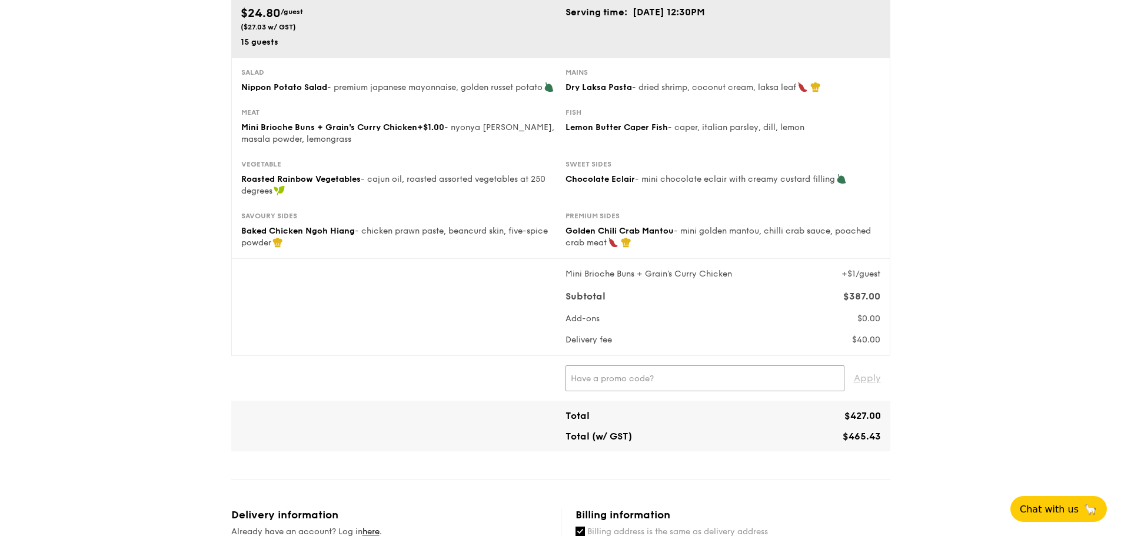
click at [643, 388] on input "text" at bounding box center [704, 378] width 279 height 26
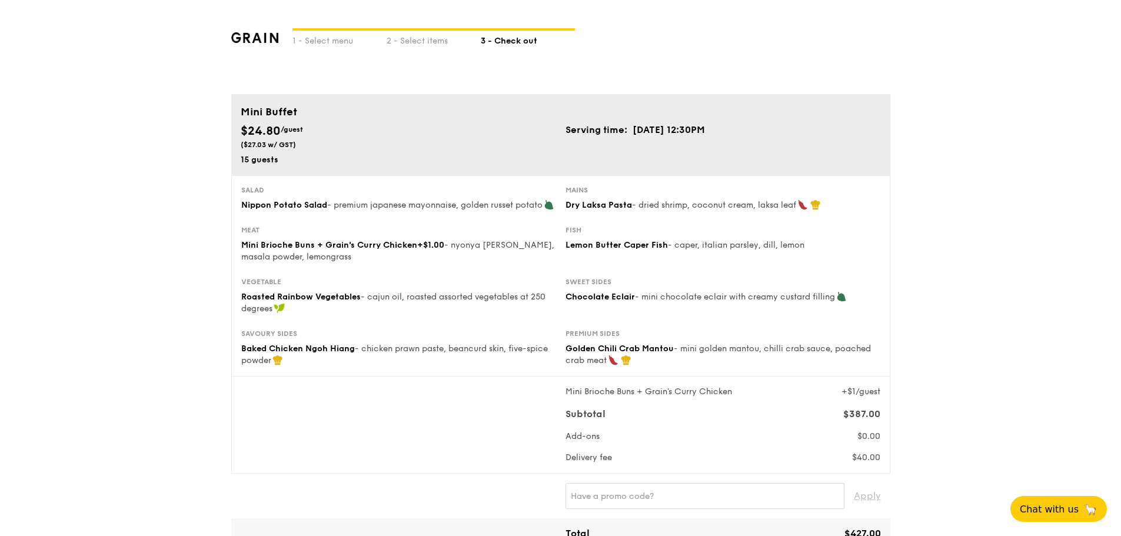
drag, startPoint x: 627, startPoint y: 129, endPoint x: 790, endPoint y: 130, distance: 162.4
click at [790, 130] on div "Serving time: Aug 30, 2025, 12:30PM" at bounding box center [723, 129] width 325 height 15
click at [791, 130] on div "Serving time: Aug 30, 2025, 12:30PM" at bounding box center [723, 129] width 325 height 15
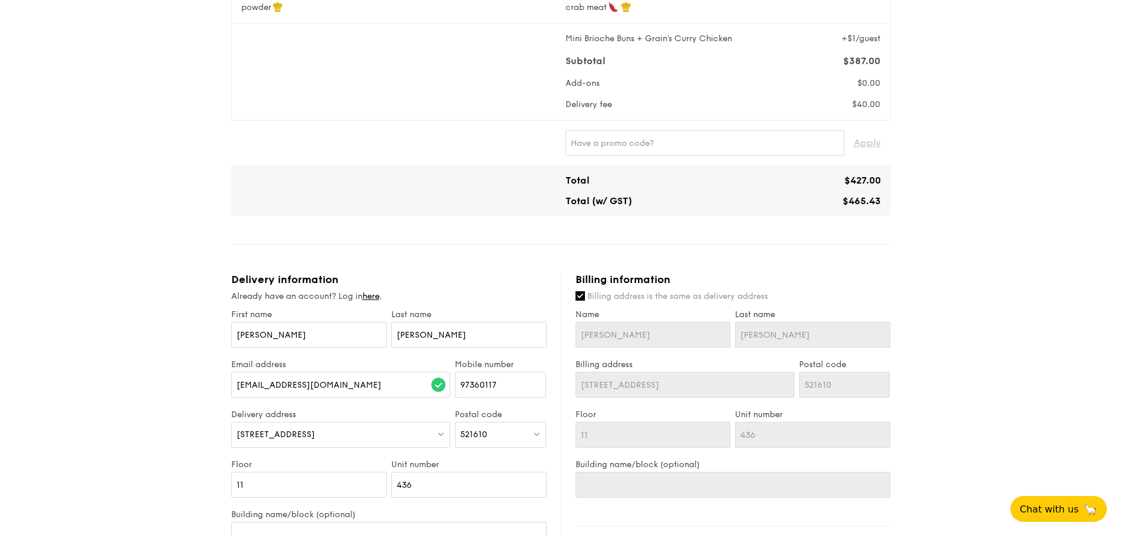
scroll to position [294, 0]
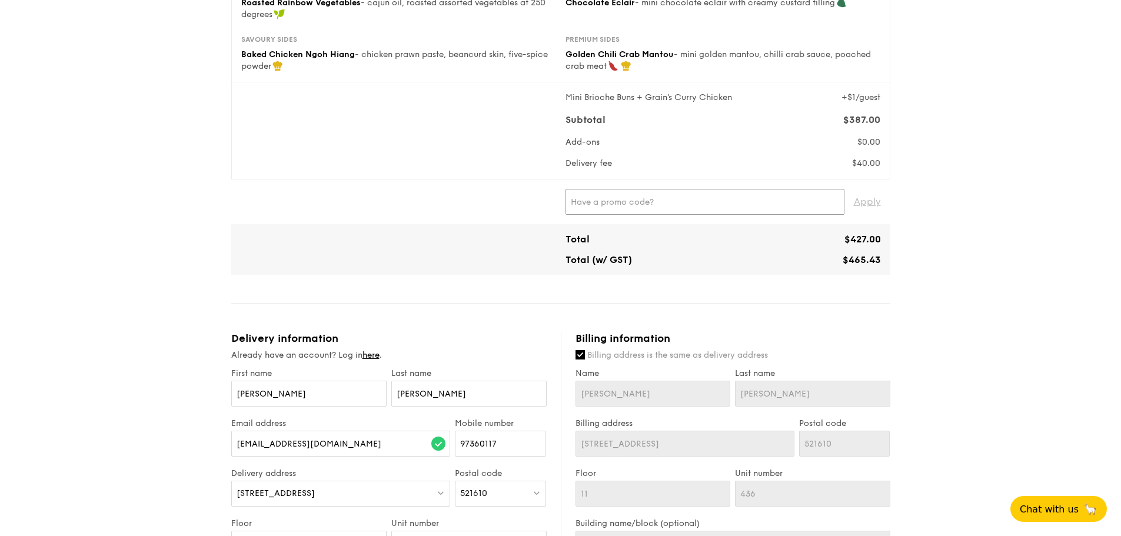
click at [730, 215] on input "text" at bounding box center [704, 202] width 279 height 26
paste input "TRUE10"
click at [858, 212] on span "Apply" at bounding box center [867, 202] width 27 height 26
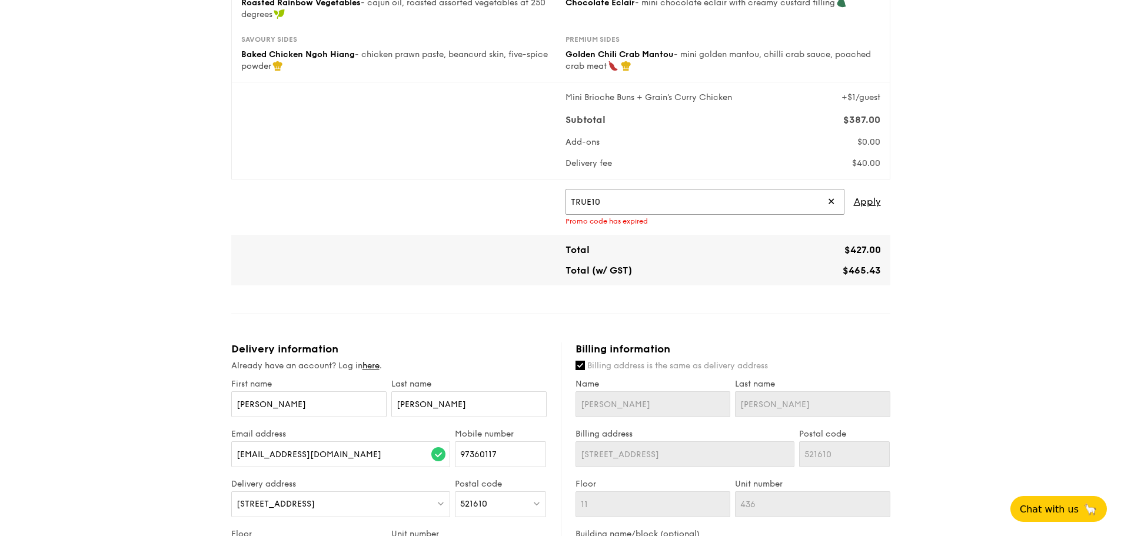
click at [730, 209] on input "TRUE10" at bounding box center [704, 202] width 279 height 26
paste input "XGRAIN"
click at [867, 215] on span "Apply" at bounding box center [867, 202] width 27 height 26
click at [714, 215] on input "TRUEXGRAIN" at bounding box center [704, 202] width 279 height 26
paste input "UOB30"
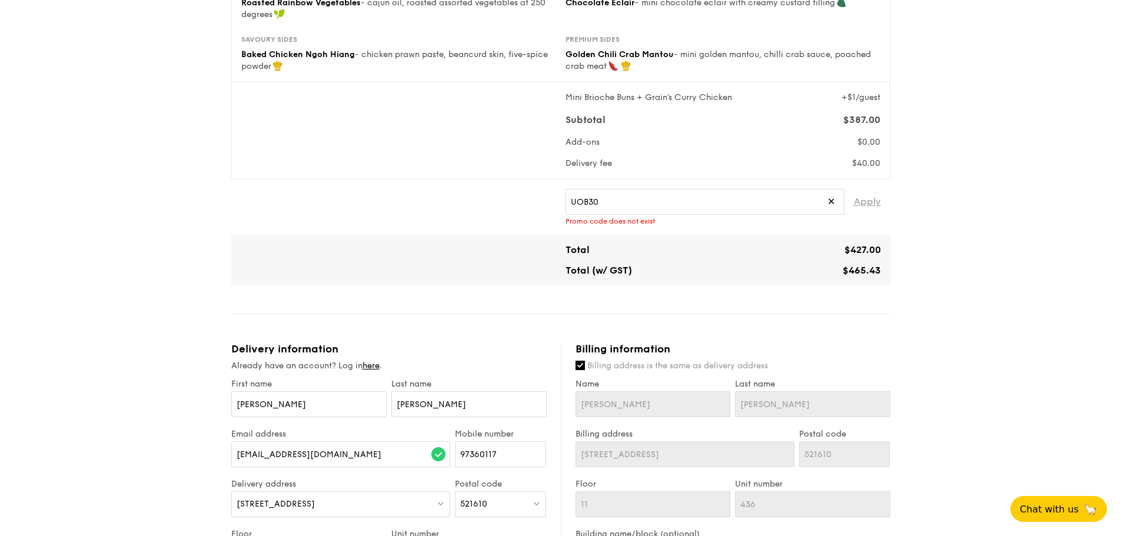
click at [864, 215] on span "Apply" at bounding box center [867, 202] width 27 height 26
click at [663, 208] on input "UOB30" at bounding box center [704, 202] width 279 height 26
paste input "DIVEXGRAIN"
type input "DIVEXGRAIN"
click at [867, 215] on span "Apply" at bounding box center [867, 202] width 27 height 26
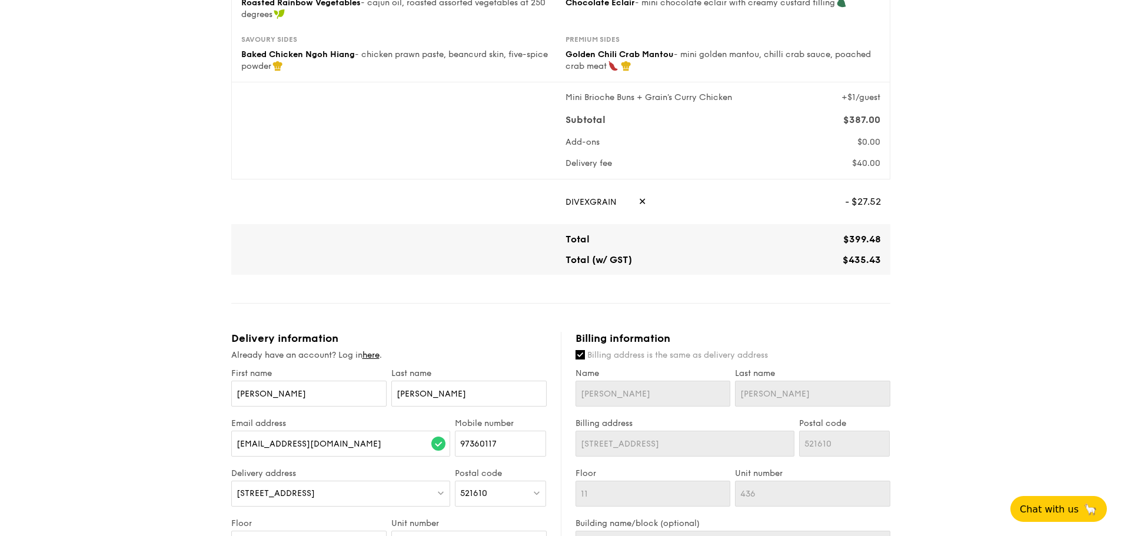
click at [638, 214] on span "✕" at bounding box center [642, 202] width 8 height 26
click at [757, 208] on input "text" at bounding box center [704, 202] width 279 height 26
paste input "DIVENEW"
click at [872, 211] on span "Apply" at bounding box center [867, 202] width 27 height 26
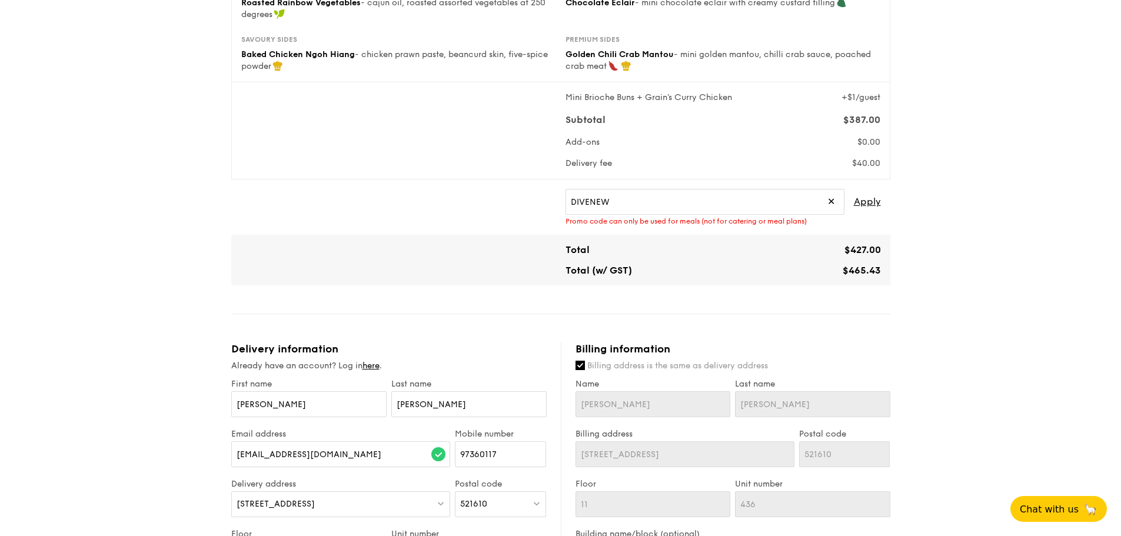
drag, startPoint x: 676, startPoint y: 232, endPoint x: 837, endPoint y: 236, distance: 160.7
click at [837, 225] on div "Promo code can only be used for meals (not for catering or meal plans)" at bounding box center [722, 221] width 315 height 8
click at [839, 225] on div "Promo code can only be used for meals (not for catering or meal plans)" at bounding box center [722, 221] width 315 height 8
click at [767, 215] on input "DIVENEW" at bounding box center [704, 202] width 279 height 26
paste input "XGRAIN"
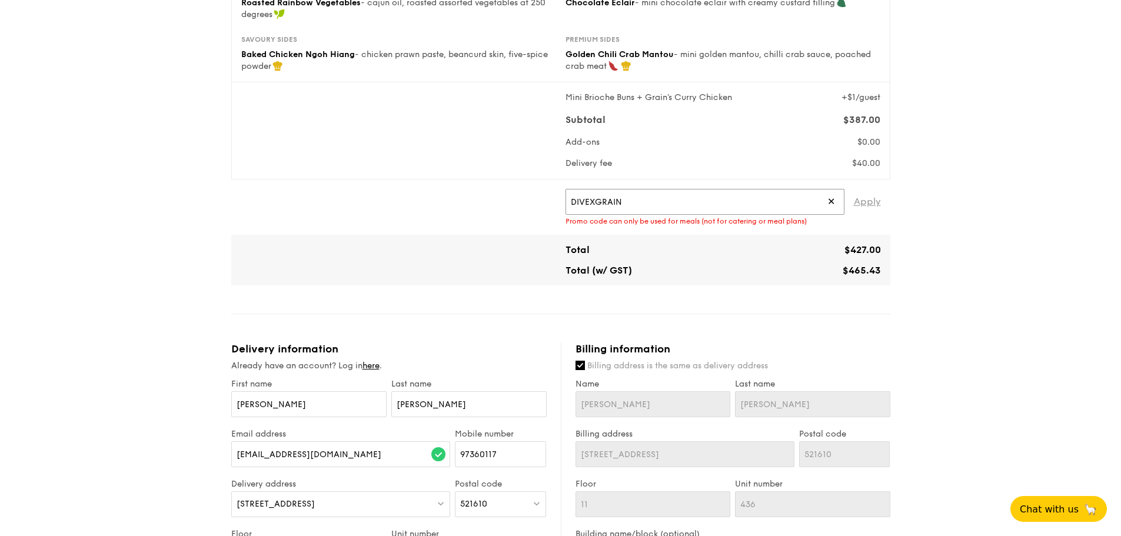
type input "DIVEXGRAIN"
click at [865, 212] on span "Apply" at bounding box center [867, 202] width 27 height 26
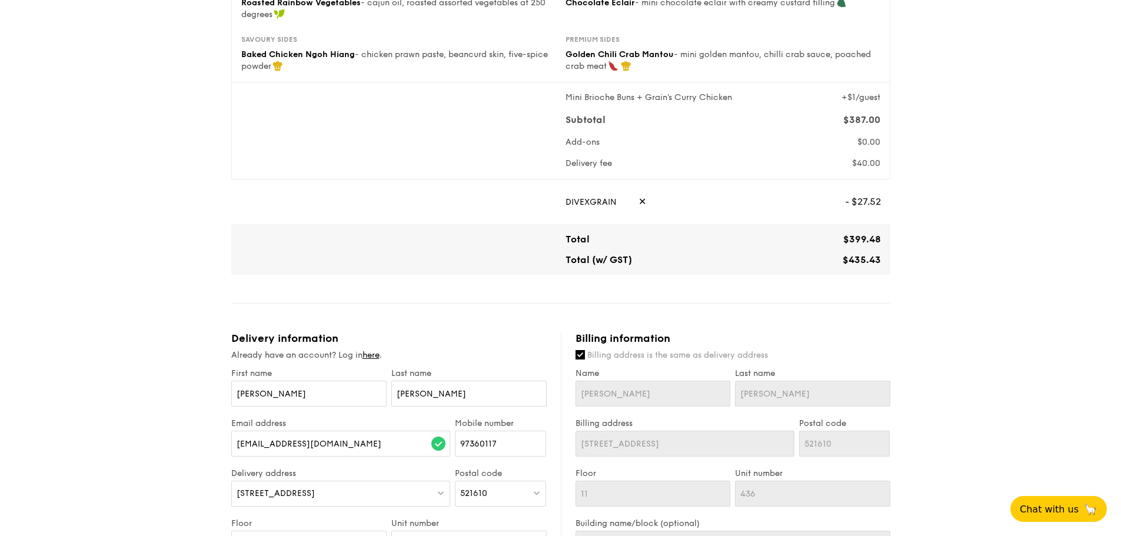
drag, startPoint x: 839, startPoint y: 271, endPoint x: 895, endPoint y: 271, distance: 55.9
click at [895, 271] on div "1 - Select menu 2 - Select items 3 - Check out Mini Buffet $24.80 /guest ($27.0…" at bounding box center [561, 331] width 678 height 1250
click at [941, 277] on div "1 - Select menu 2 - Select items 3 - Check out Mini Buffet $24.80 /guest ($27.0…" at bounding box center [560, 331] width 1121 height 1250
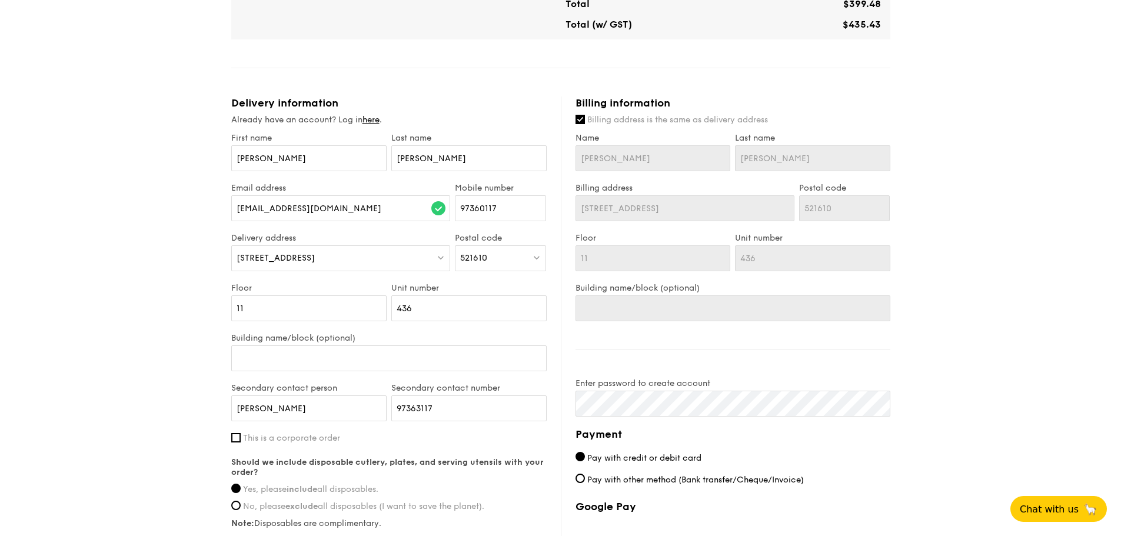
scroll to position [706, 0]
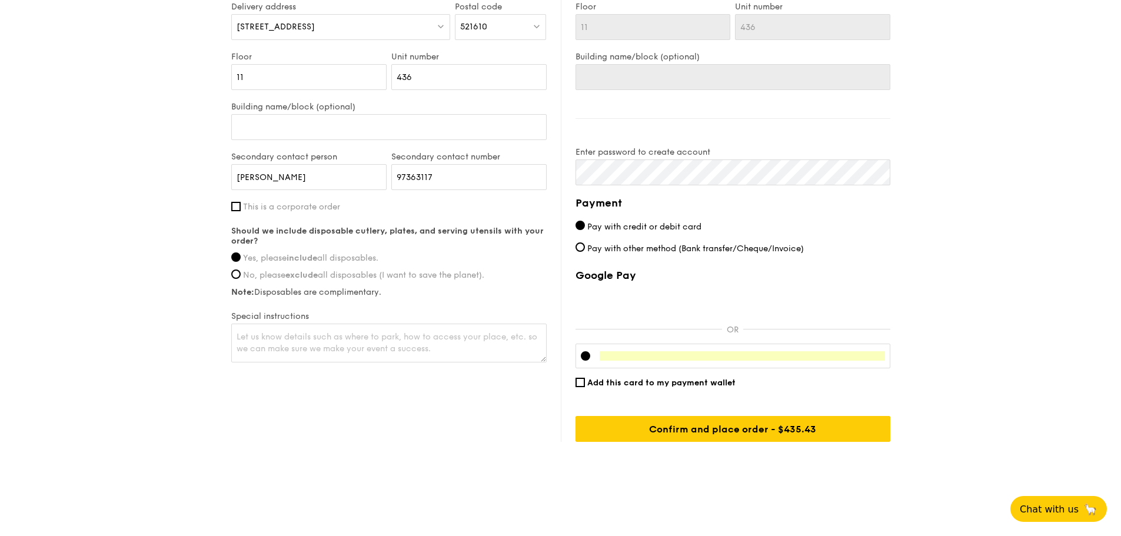
click at [488, 350] on textarea at bounding box center [388, 343] width 315 height 39
type textarea "More gravy/sauce please!"
click at [431, 412] on div "Delivery information Already have an account? Log in here . First name Alexande…" at bounding box center [560, 153] width 659 height 577
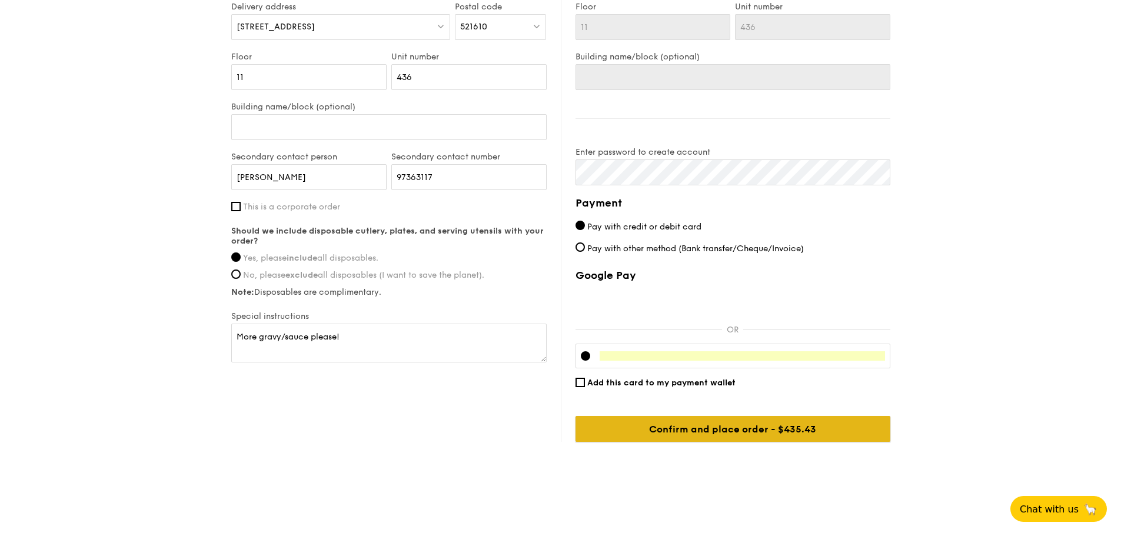
click at [650, 428] on input "Confirm and place order - $465.43" at bounding box center [732, 429] width 315 height 26
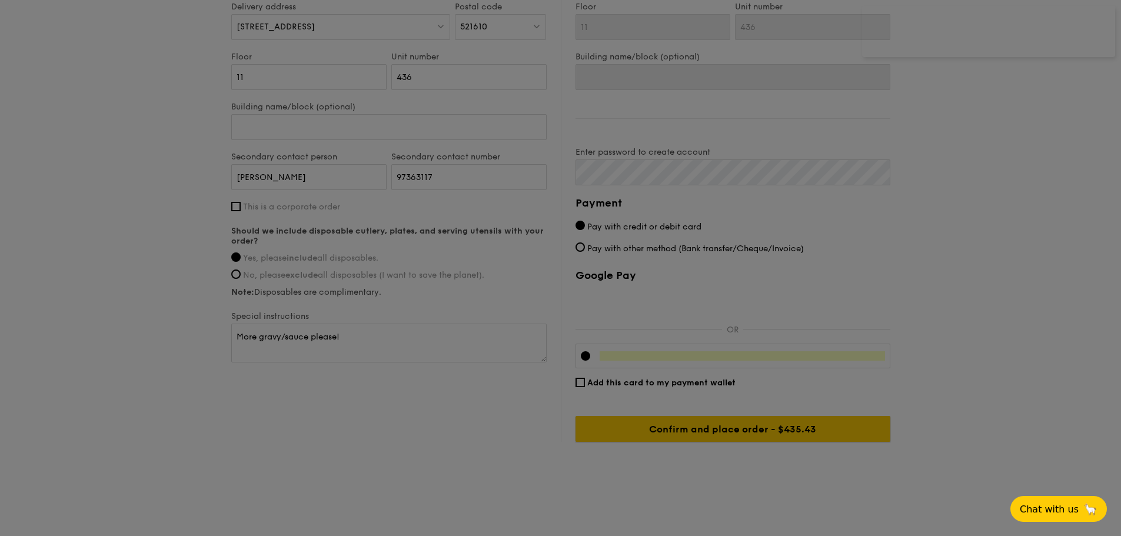
scroll to position [655, 0]
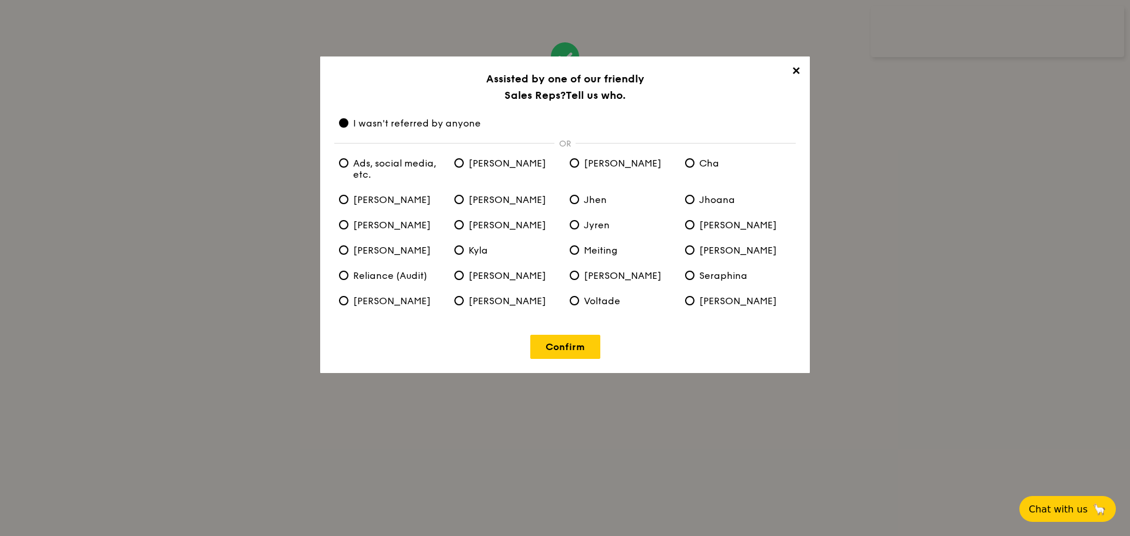
click at [350, 169] on span "Ads, social media, etc." at bounding box center [392, 169] width 106 height 22
click at [348, 168] on etc\ "Ads, social media, etc." at bounding box center [343, 162] width 9 height 9
radio etc\ "true"
click at [418, 125] on span "I wasn't referred by anyone" at bounding box center [410, 123] width 142 height 11
click at [348, 125] on anyone "I wasn't referred by anyone" at bounding box center [343, 122] width 9 height 9
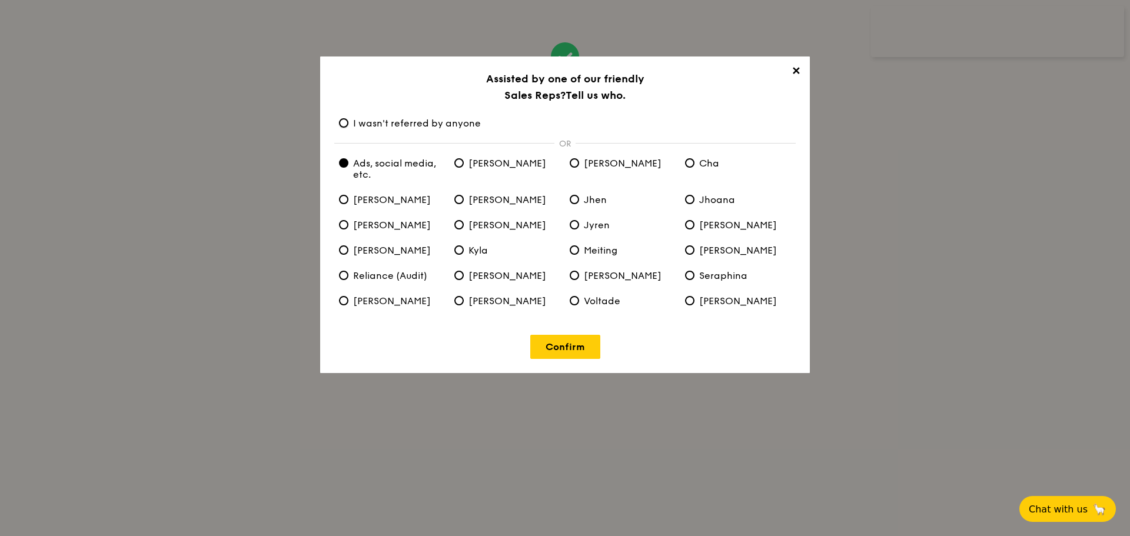
radio anyone "true"
radio etc\ "false"
click at [588, 345] on link "Confirm" at bounding box center [565, 347] width 70 height 24
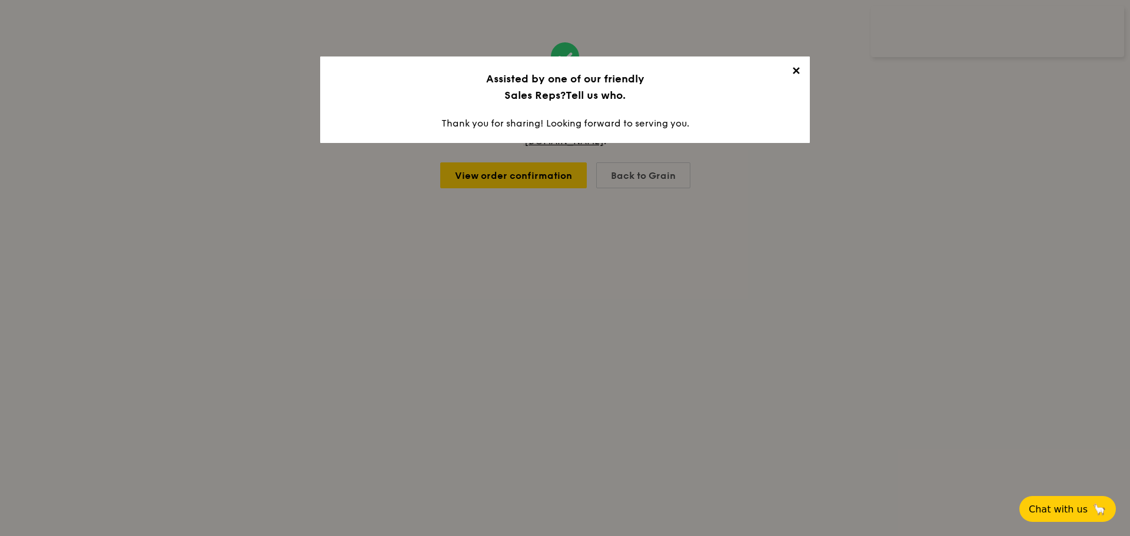
click at [800, 71] on span "✕" at bounding box center [795, 73] width 16 height 16
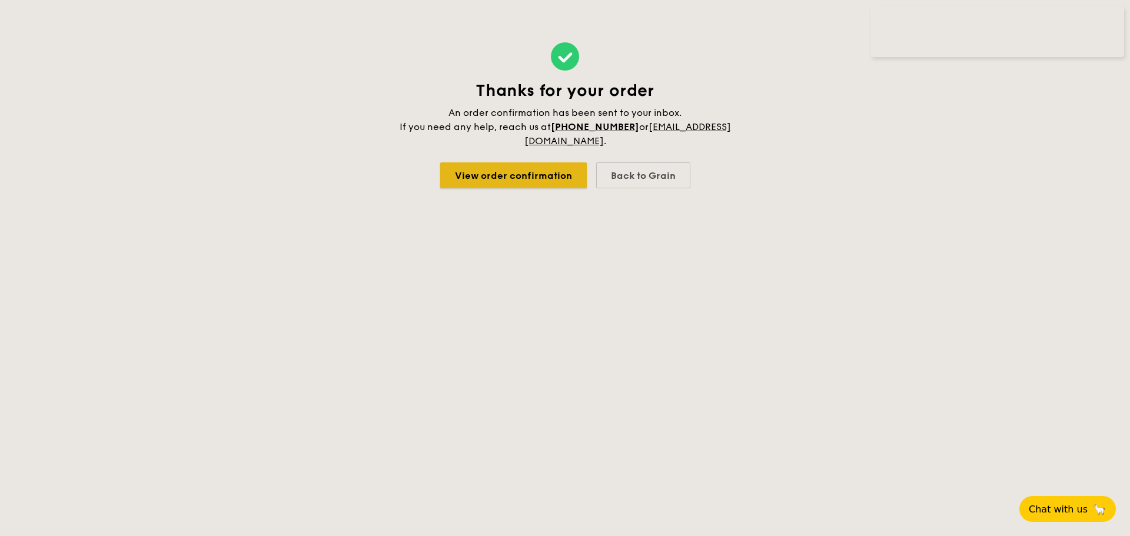
click at [505, 179] on link "View order confirmation" at bounding box center [513, 175] width 147 height 26
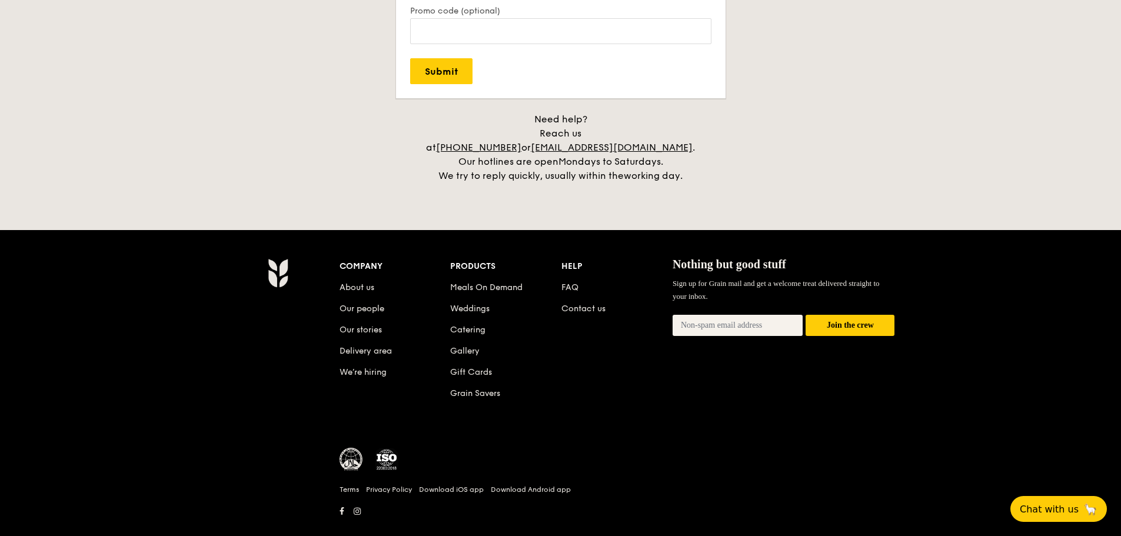
scroll to position [2655, 0]
